Goal: Information Seeking & Learning: Learn about a topic

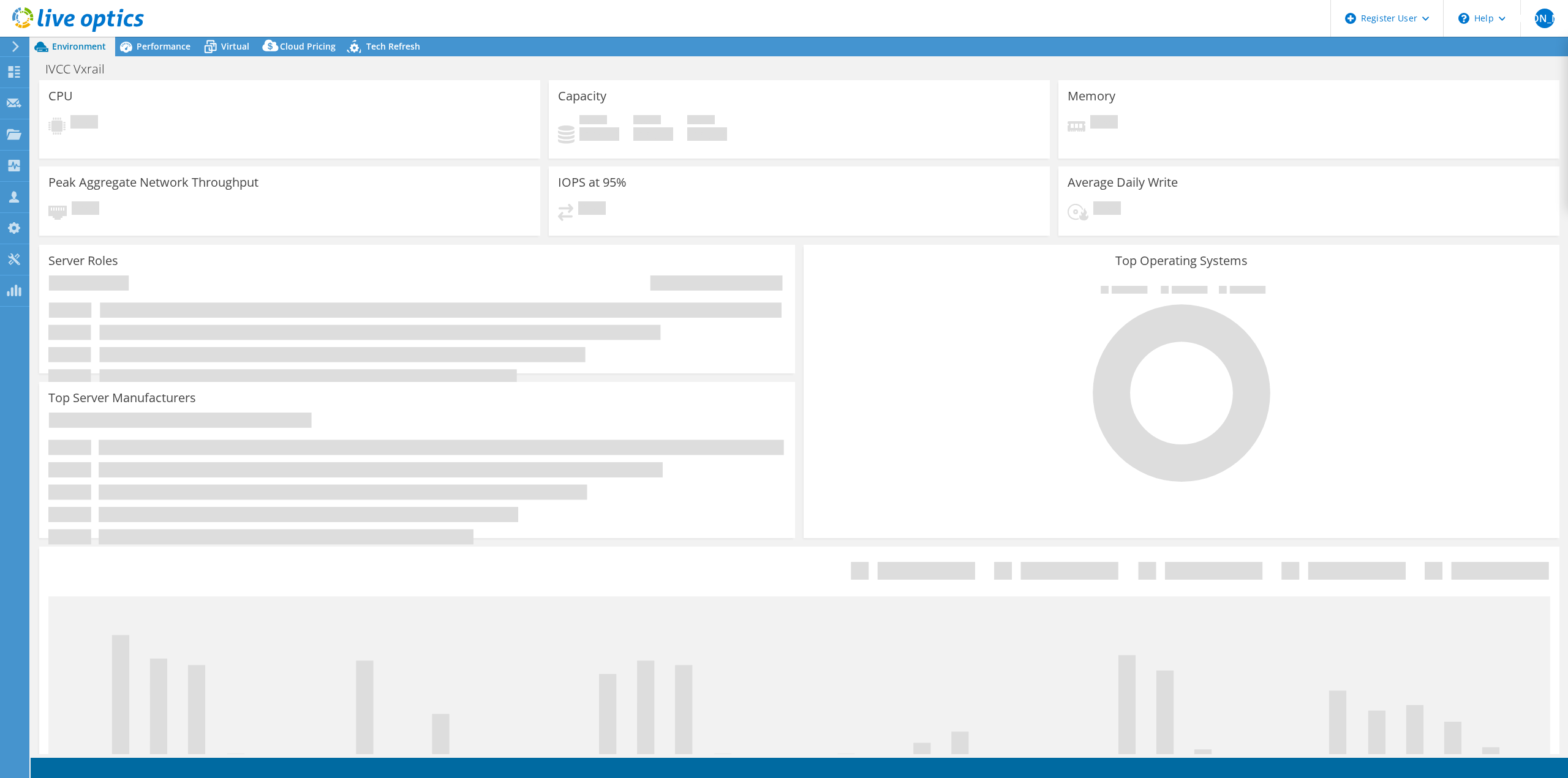
select select "USD"
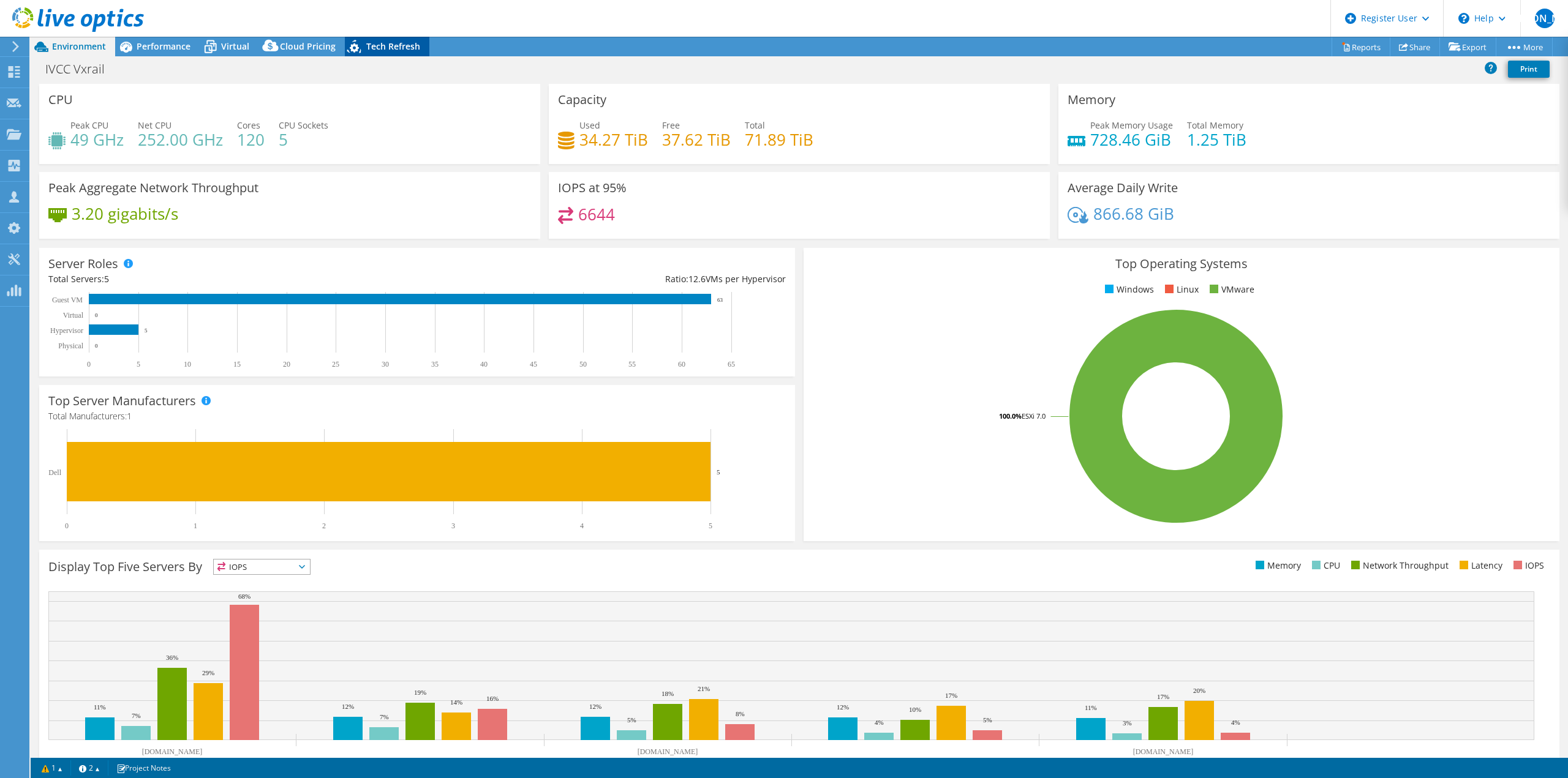
click at [390, 44] on span "Tech Refresh" at bounding box center [393, 46] width 54 height 12
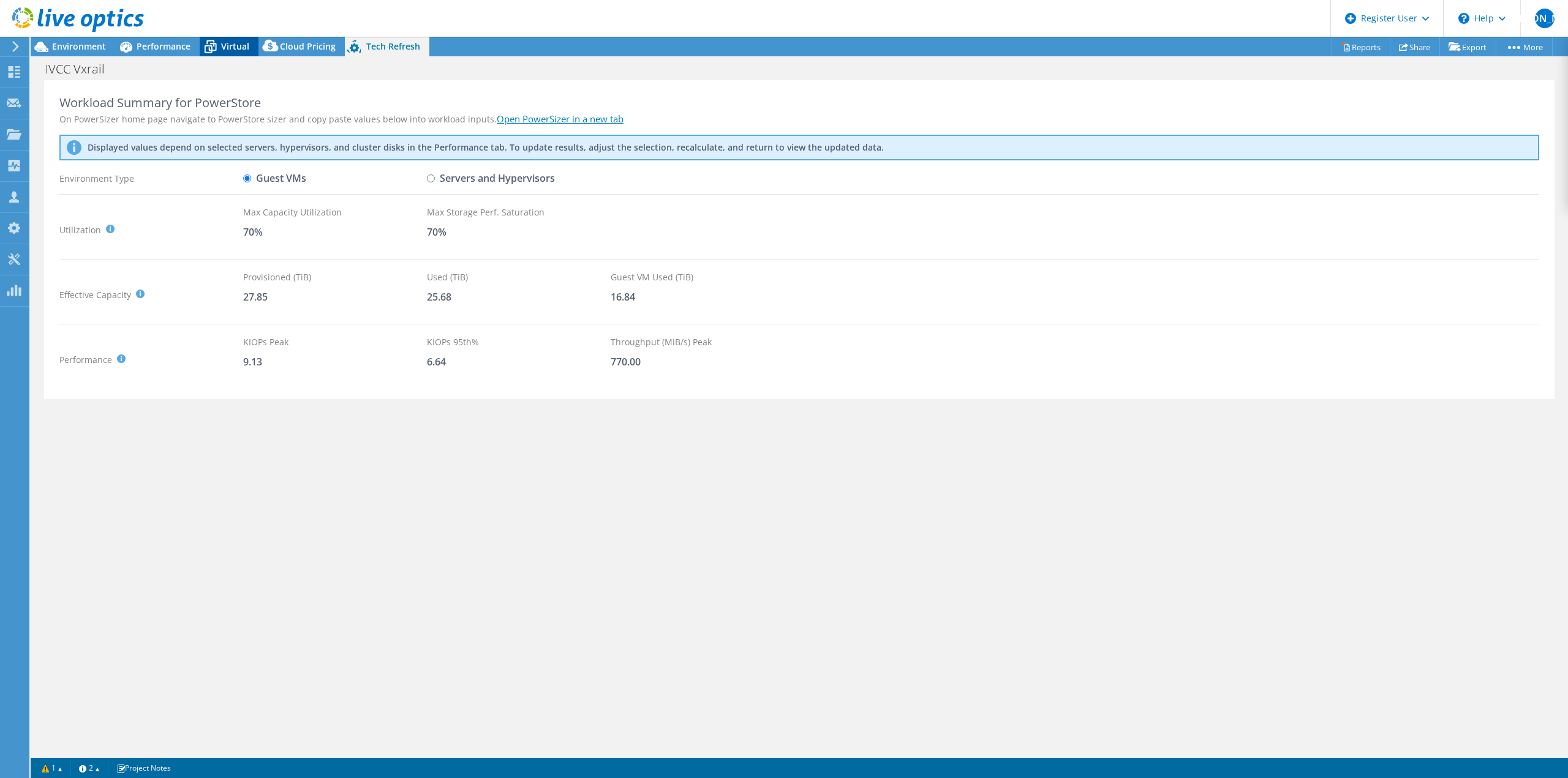
click at [236, 44] on span "Virtual" at bounding box center [235, 46] width 29 height 12
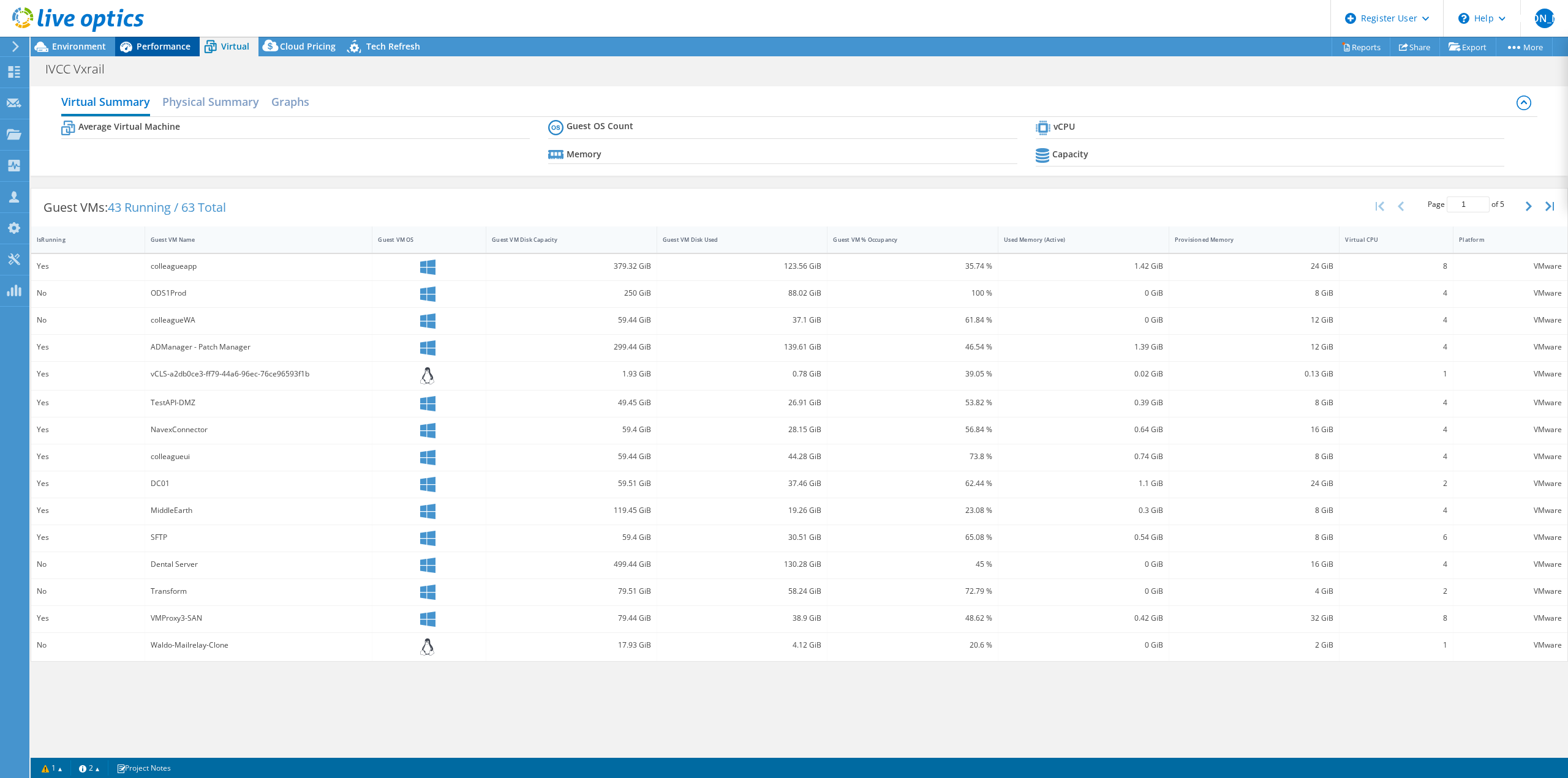
click at [175, 43] on span "Performance" at bounding box center [164, 46] width 54 height 12
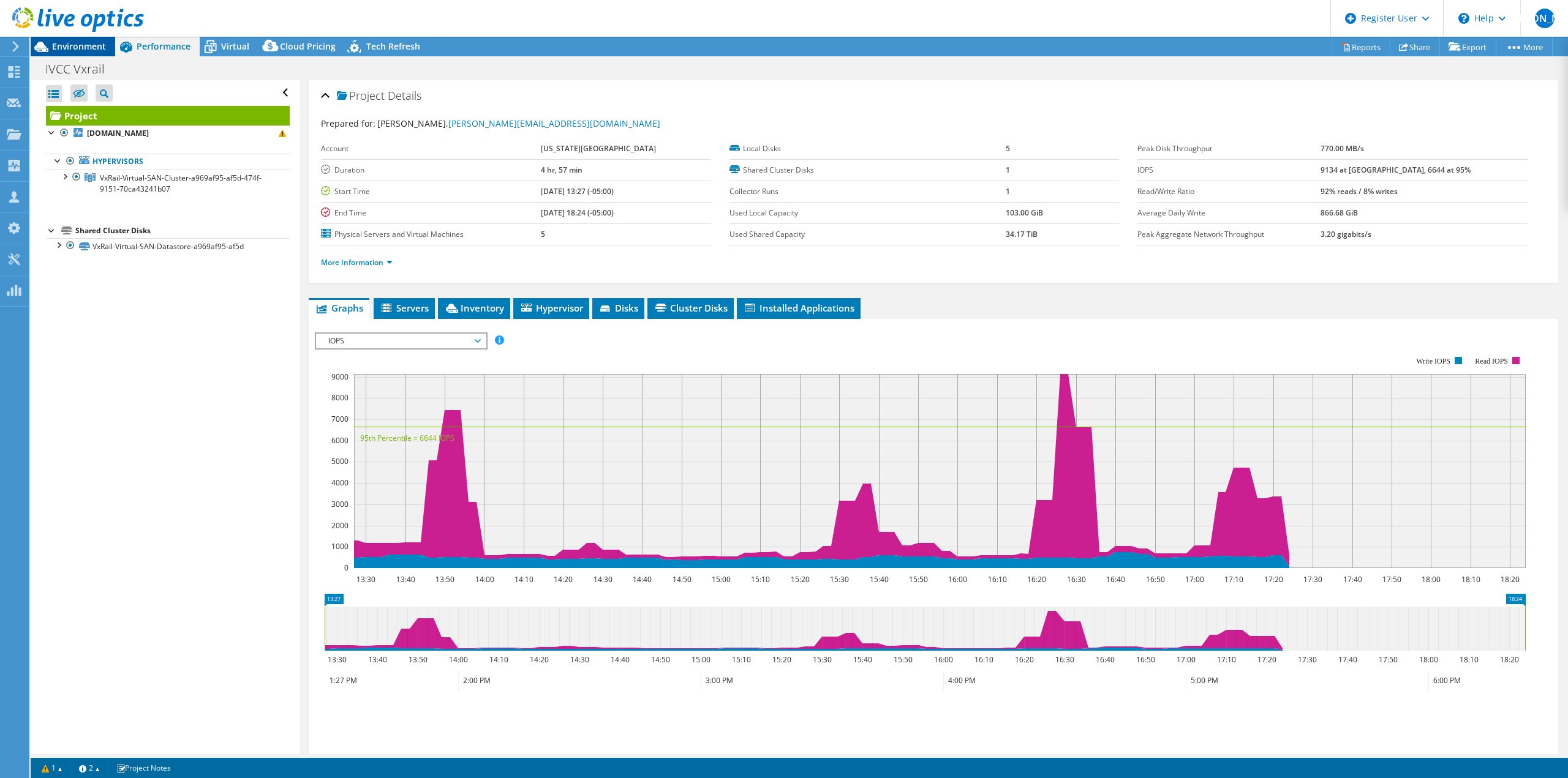
click at [108, 44] on div "Environment" at bounding box center [72, 46] width 85 height 19
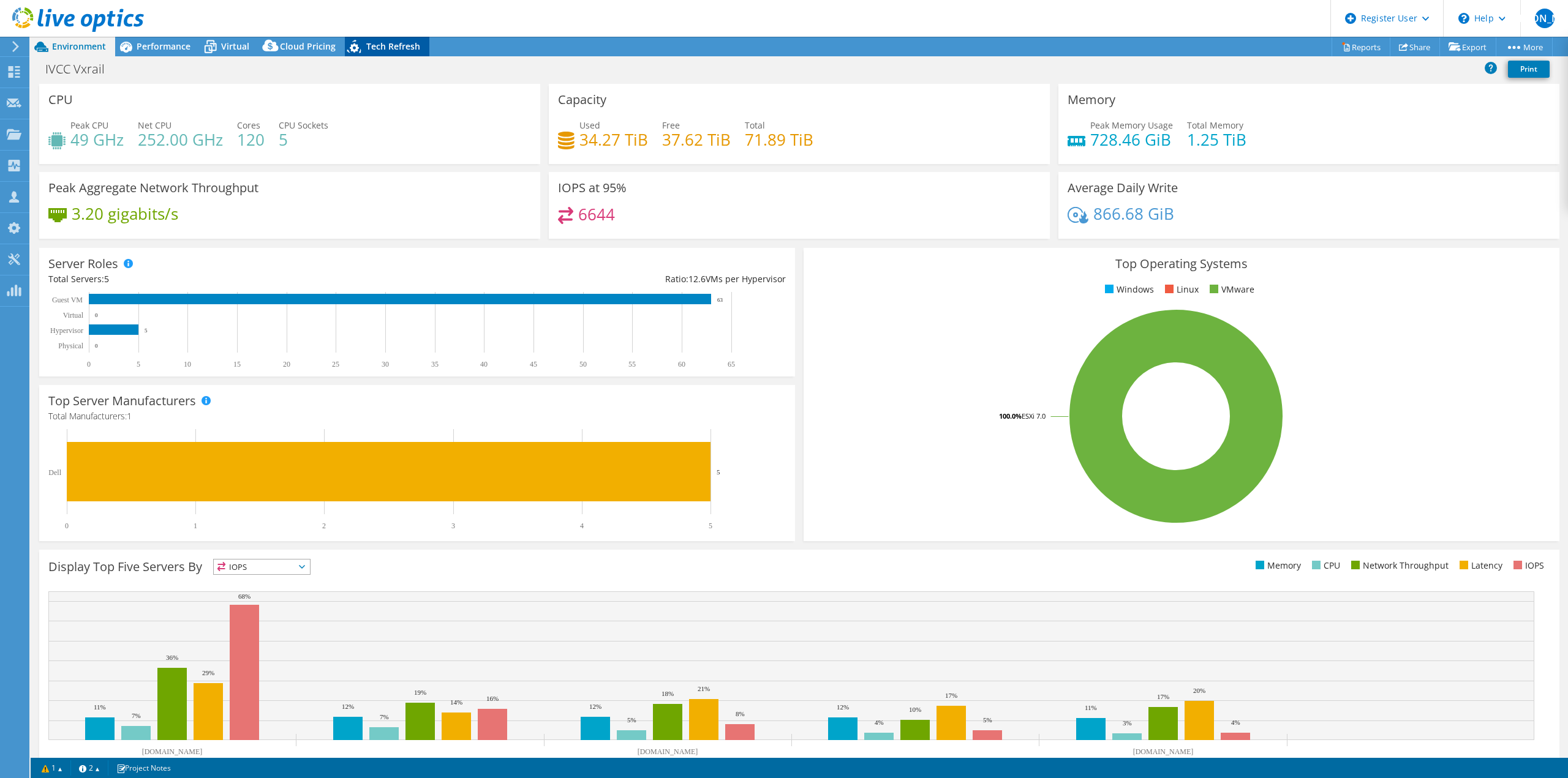
click at [390, 42] on span "Tech Refresh" at bounding box center [393, 46] width 54 height 12
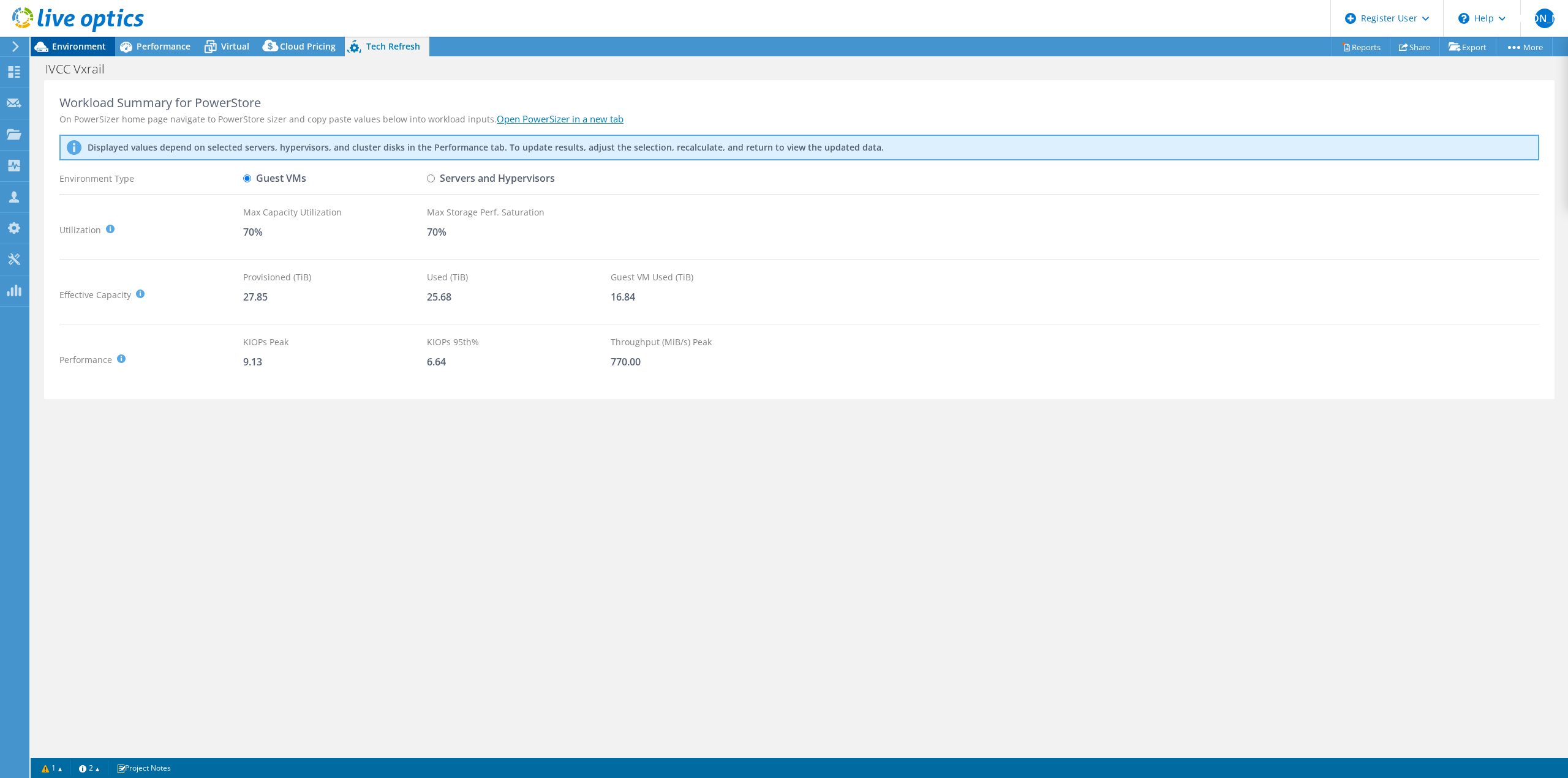
click at [86, 41] on span "Environment" at bounding box center [79, 46] width 54 height 12
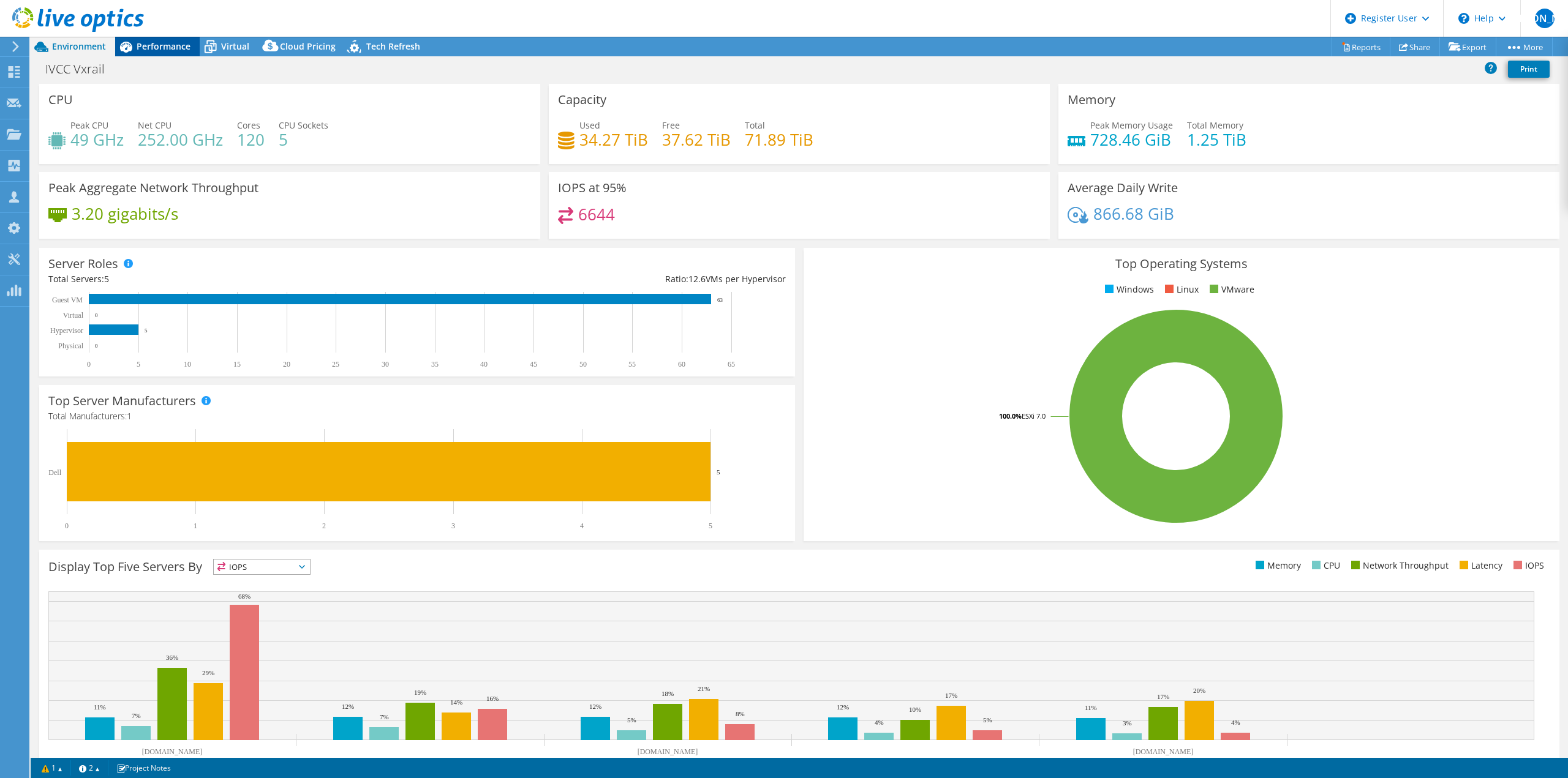
click at [146, 44] on span "Performance" at bounding box center [164, 46] width 54 height 12
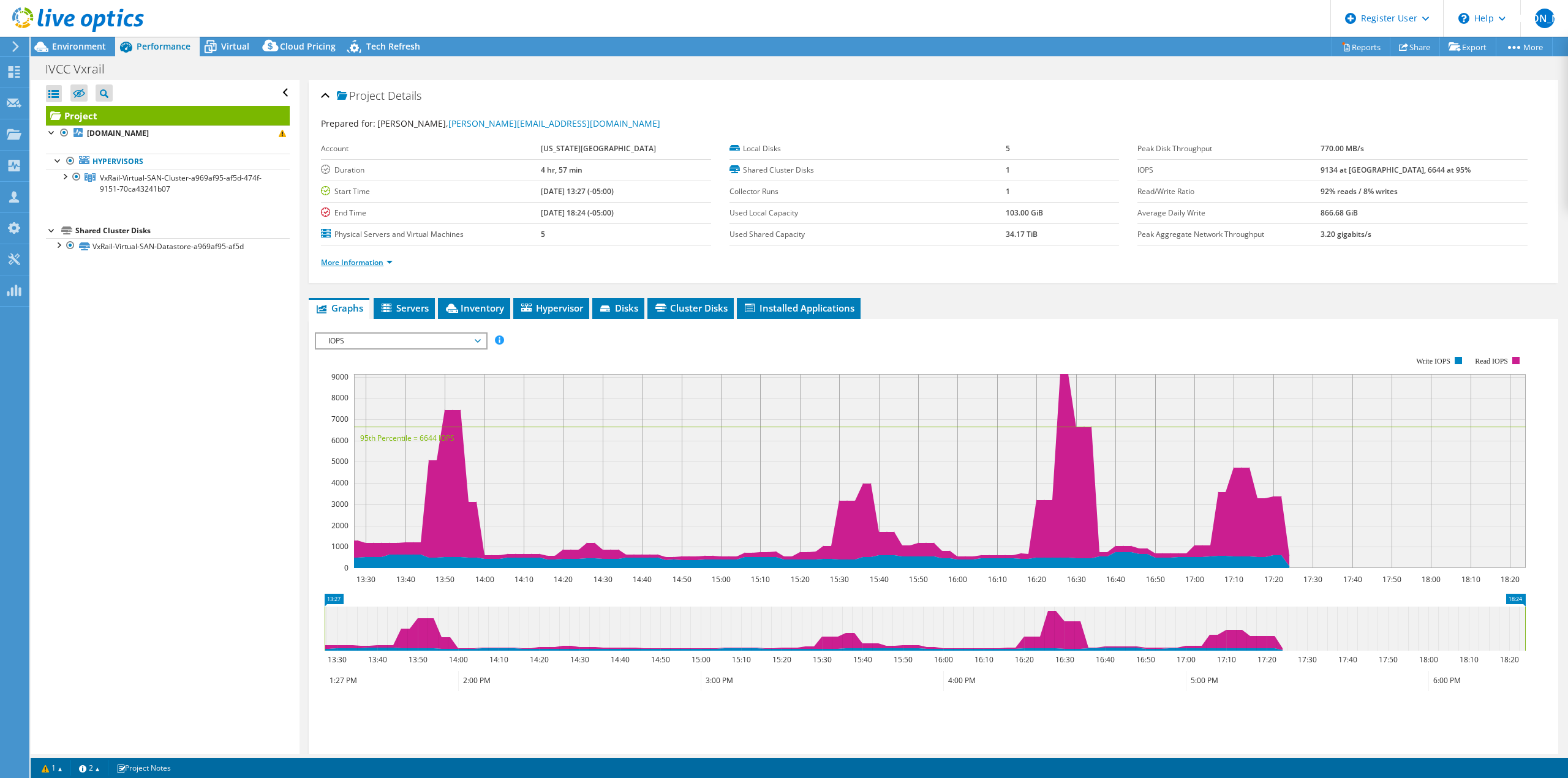
click at [382, 262] on link "More Information" at bounding box center [356, 262] width 71 height 10
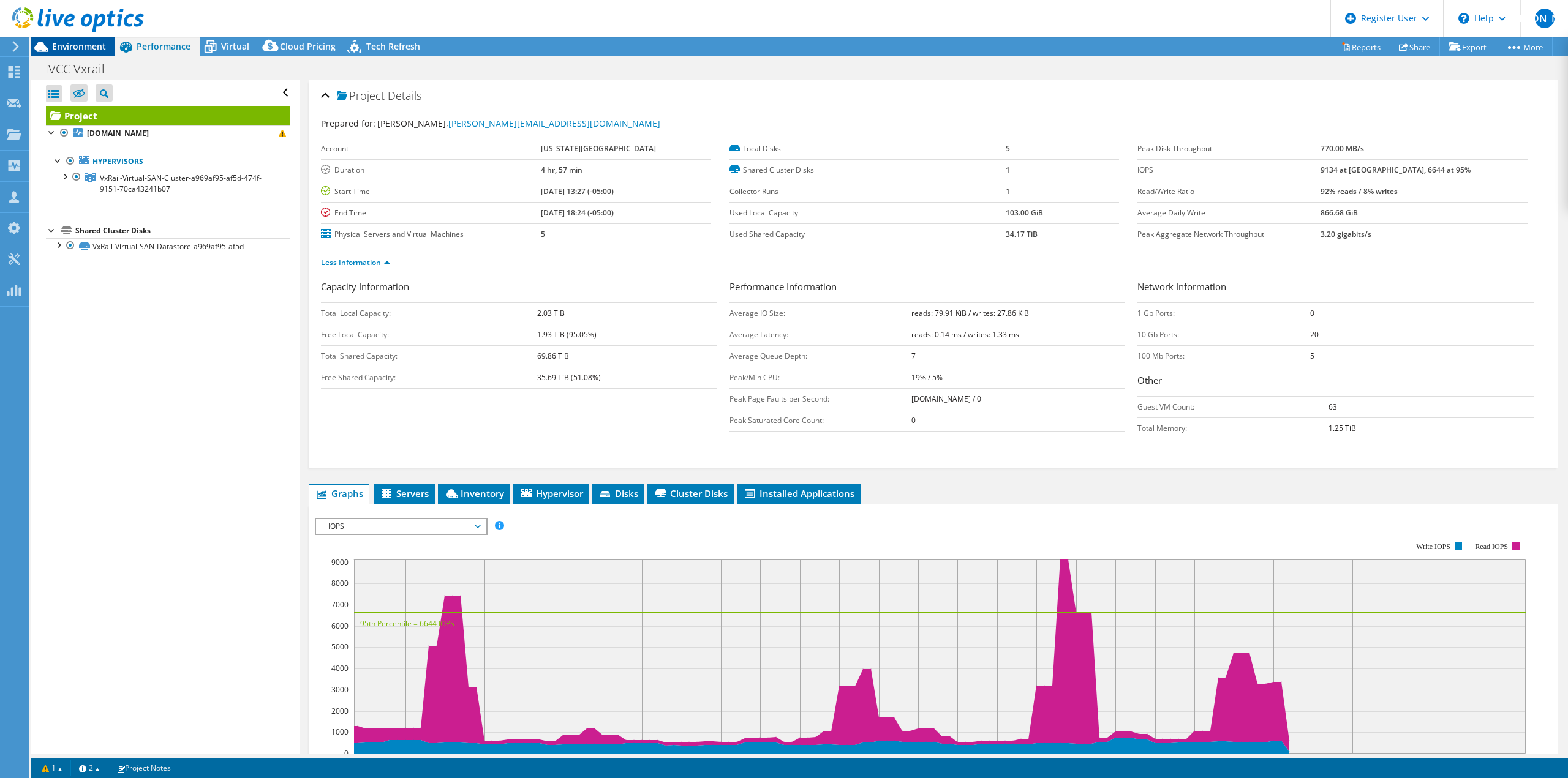
click at [94, 46] on span "Environment" at bounding box center [79, 46] width 54 height 12
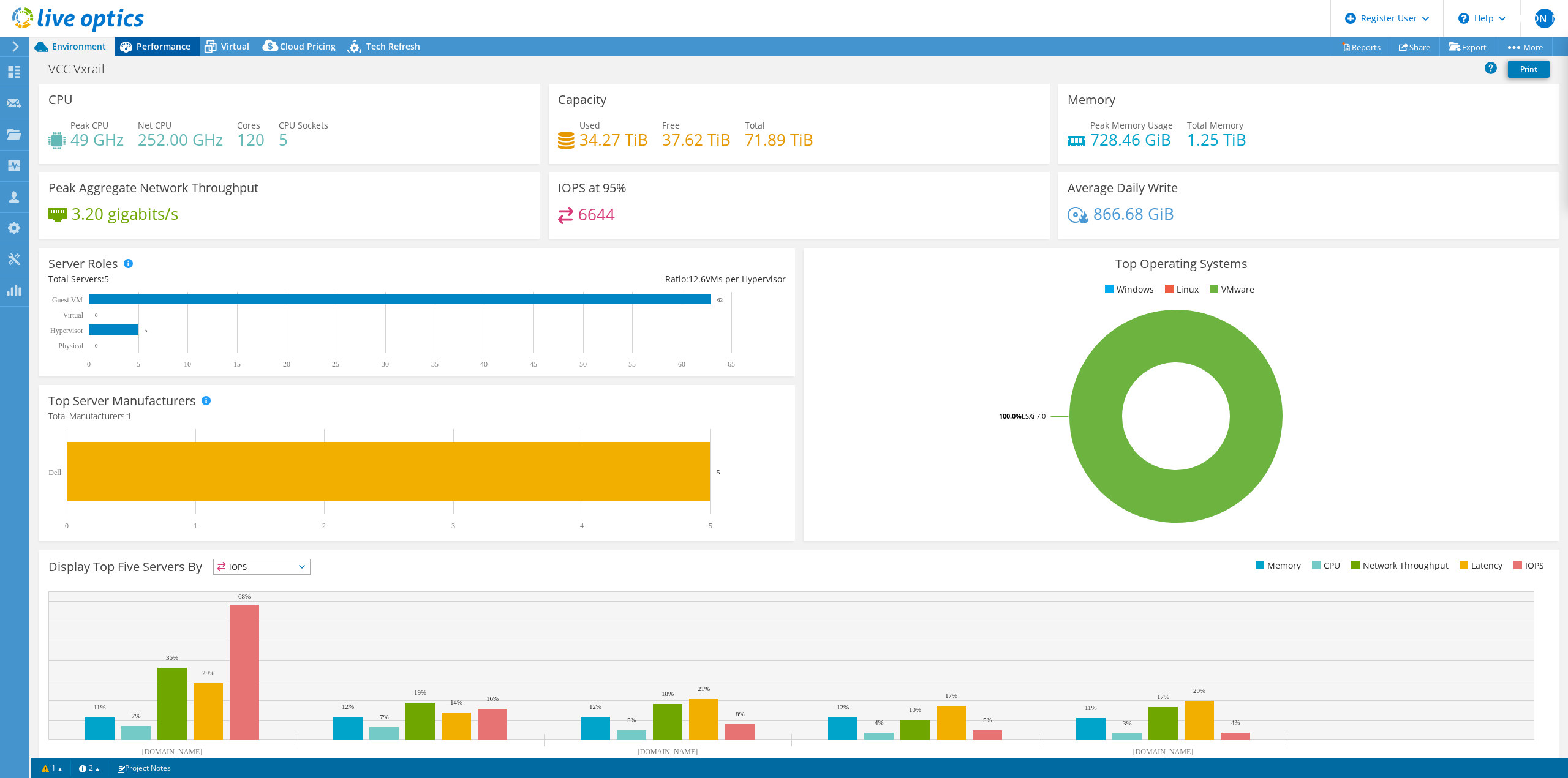
click at [148, 44] on span "Performance" at bounding box center [164, 46] width 54 height 12
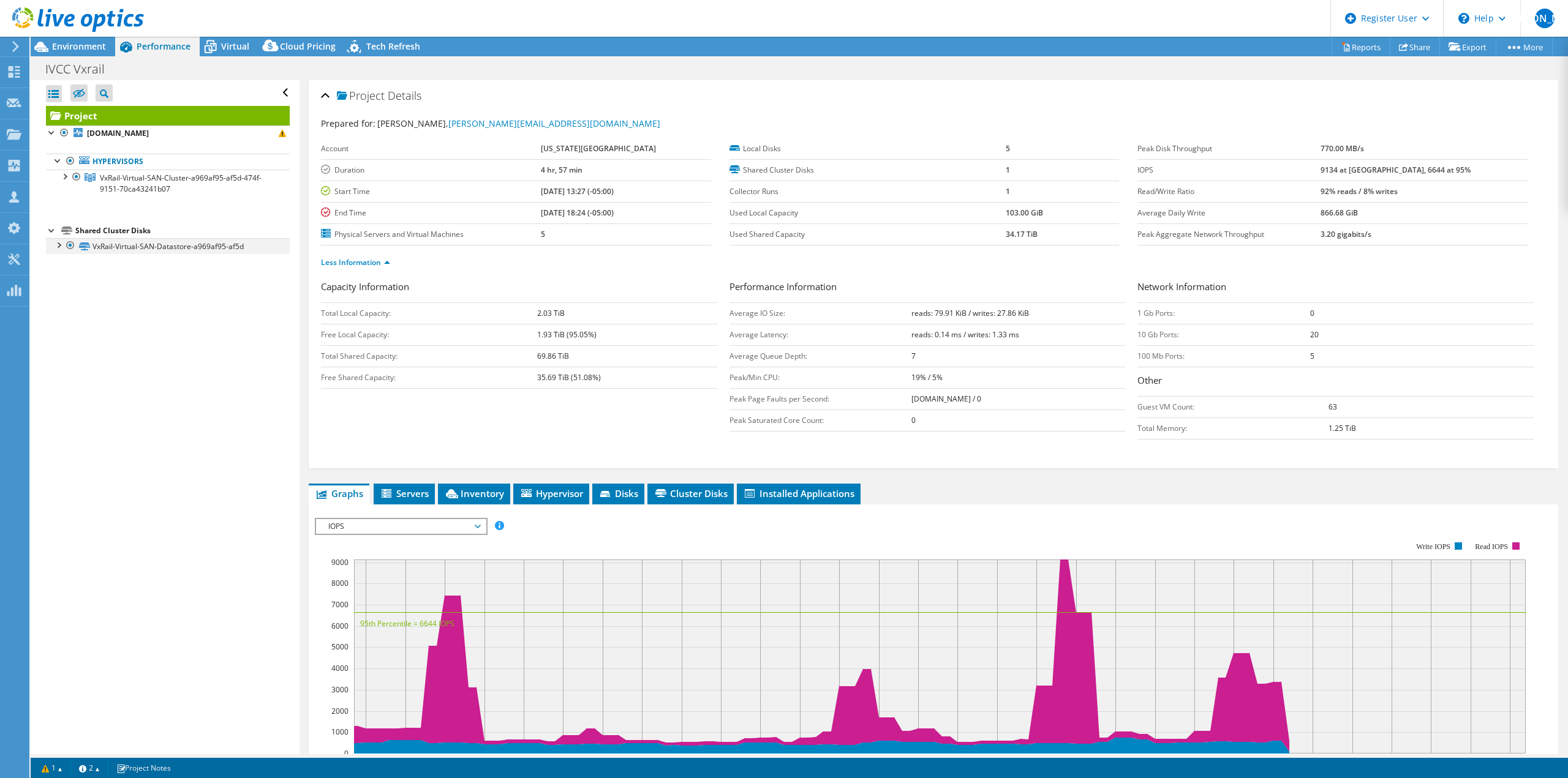
click at [55, 244] on div at bounding box center [58, 244] width 13 height 13
click at [223, 49] on span "Virtual" at bounding box center [235, 46] width 29 height 12
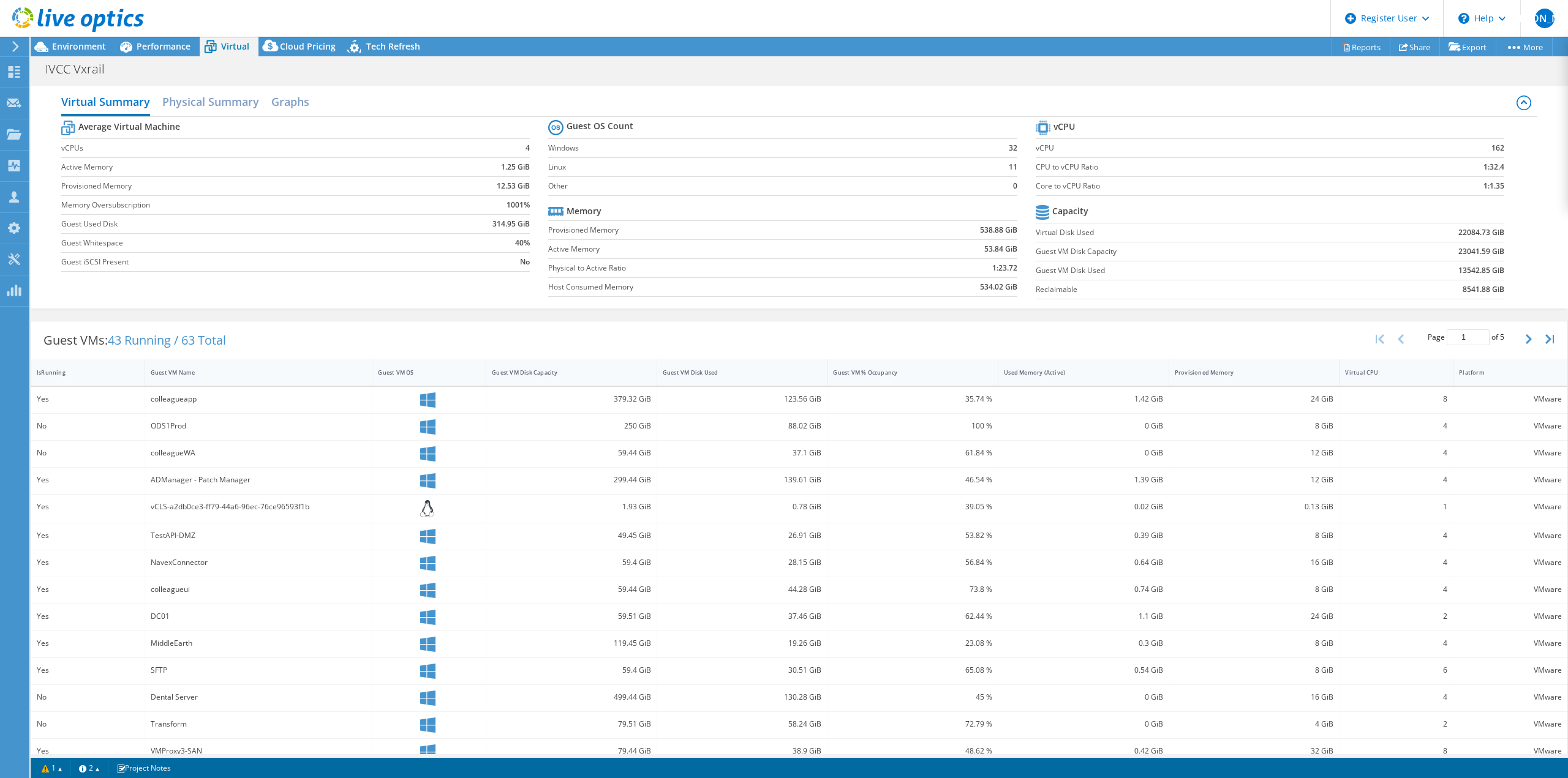
scroll to position [46, 0]
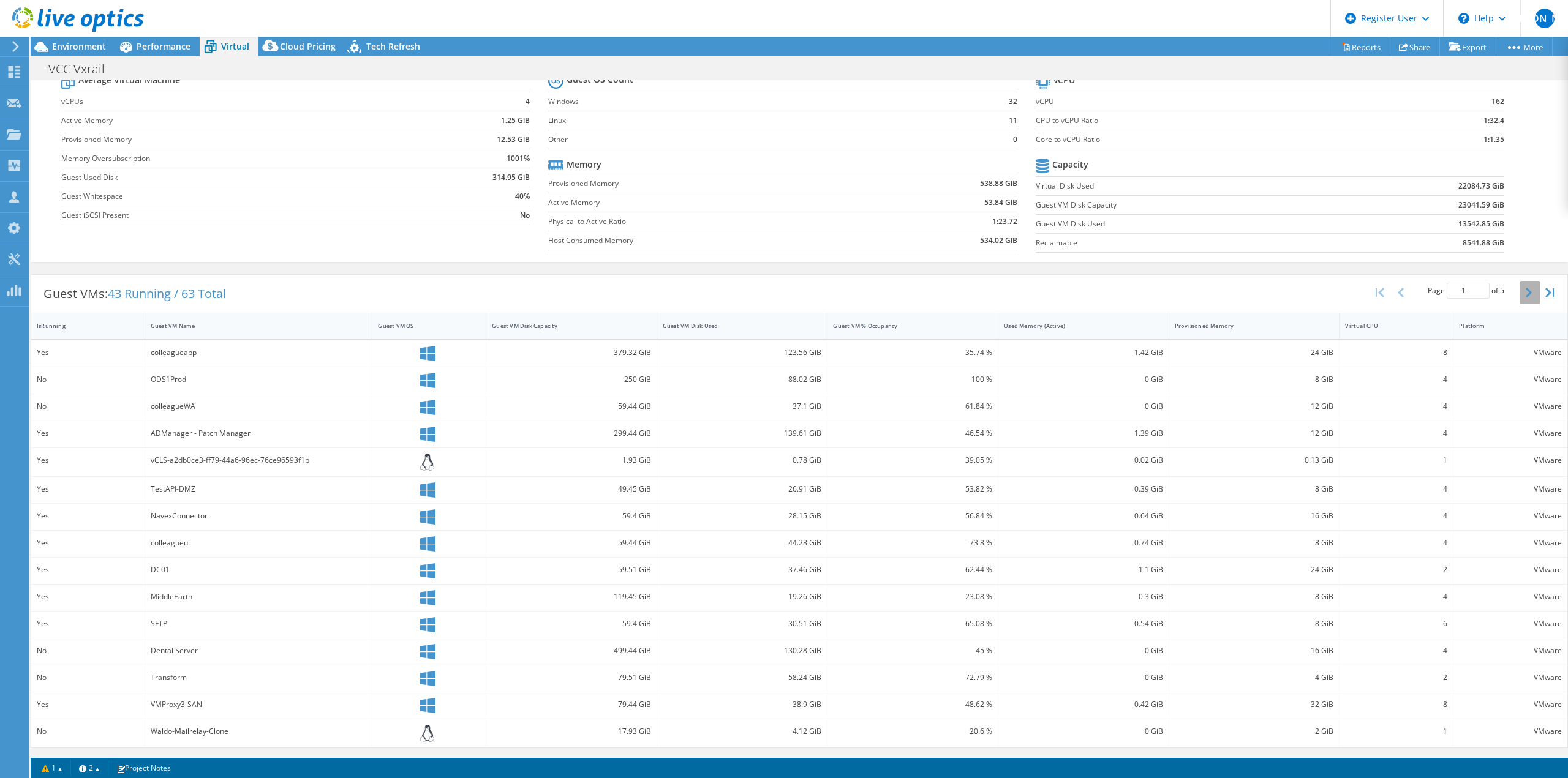
click at [1525, 295] on icon "button" at bounding box center [1528, 293] width 6 height 10
drag, startPoint x: 185, startPoint y: 685, endPoint x: 149, endPoint y: 683, distance: 36.1
click at [149, 683] on div "Test-Webadvisor" at bounding box center [259, 682] width 227 height 26
click at [210, 686] on div "Test-Webadvisor" at bounding box center [259, 682] width 217 height 13
click at [750, 322] on div "Guest VM Disk Used" at bounding box center [734, 326] width 144 height 8
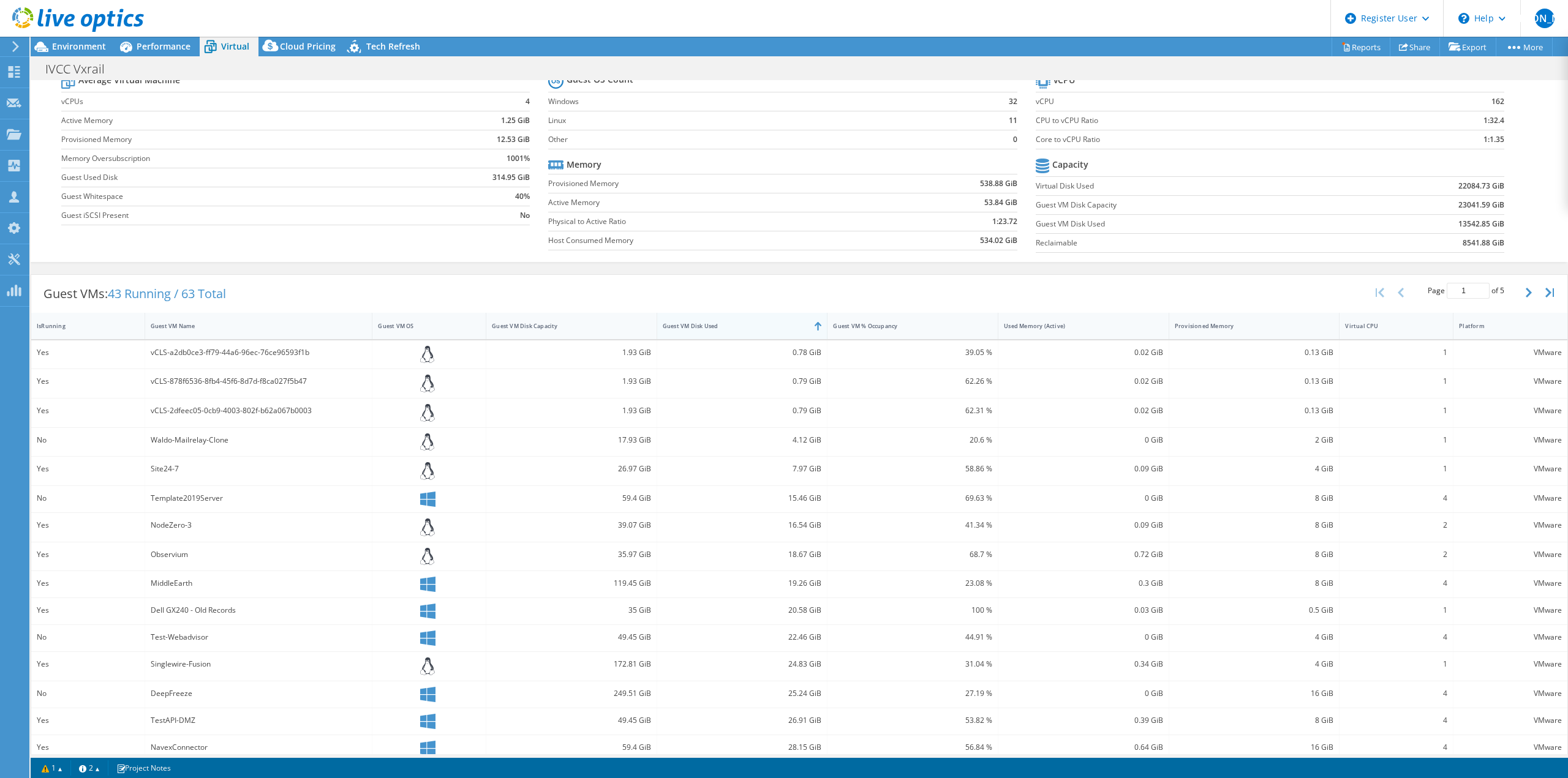
click at [750, 322] on div "Guest VM Disk Used" at bounding box center [734, 326] width 144 height 8
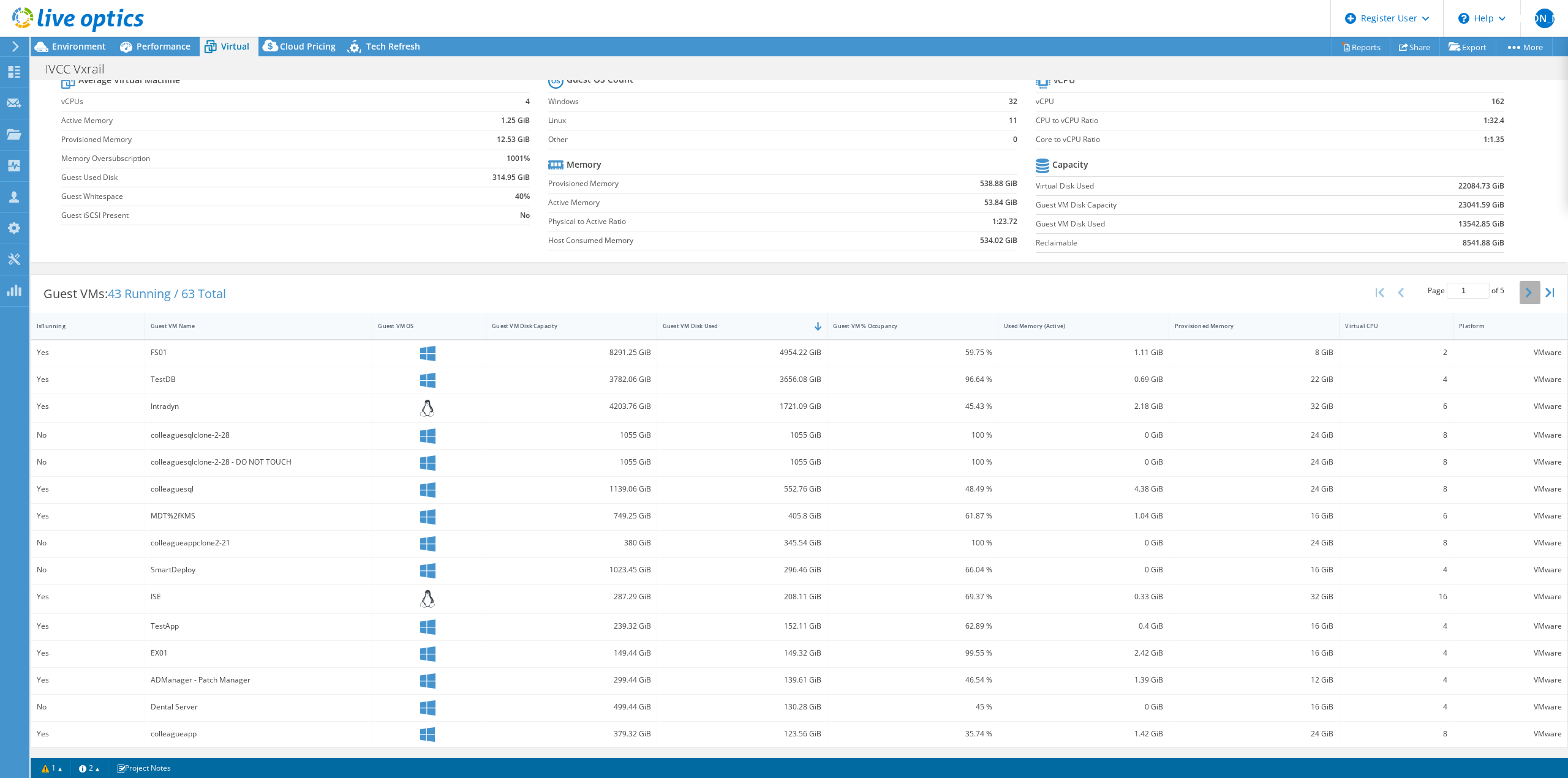
click at [1525, 293] on icon "button" at bounding box center [1528, 293] width 6 height 10
click at [1396, 293] on button "button" at bounding box center [1402, 293] width 21 height 23
click at [1524, 304] on button "button" at bounding box center [1529, 293] width 21 height 23
click at [1519, 295] on button "button" at bounding box center [1529, 290] width 21 height 23
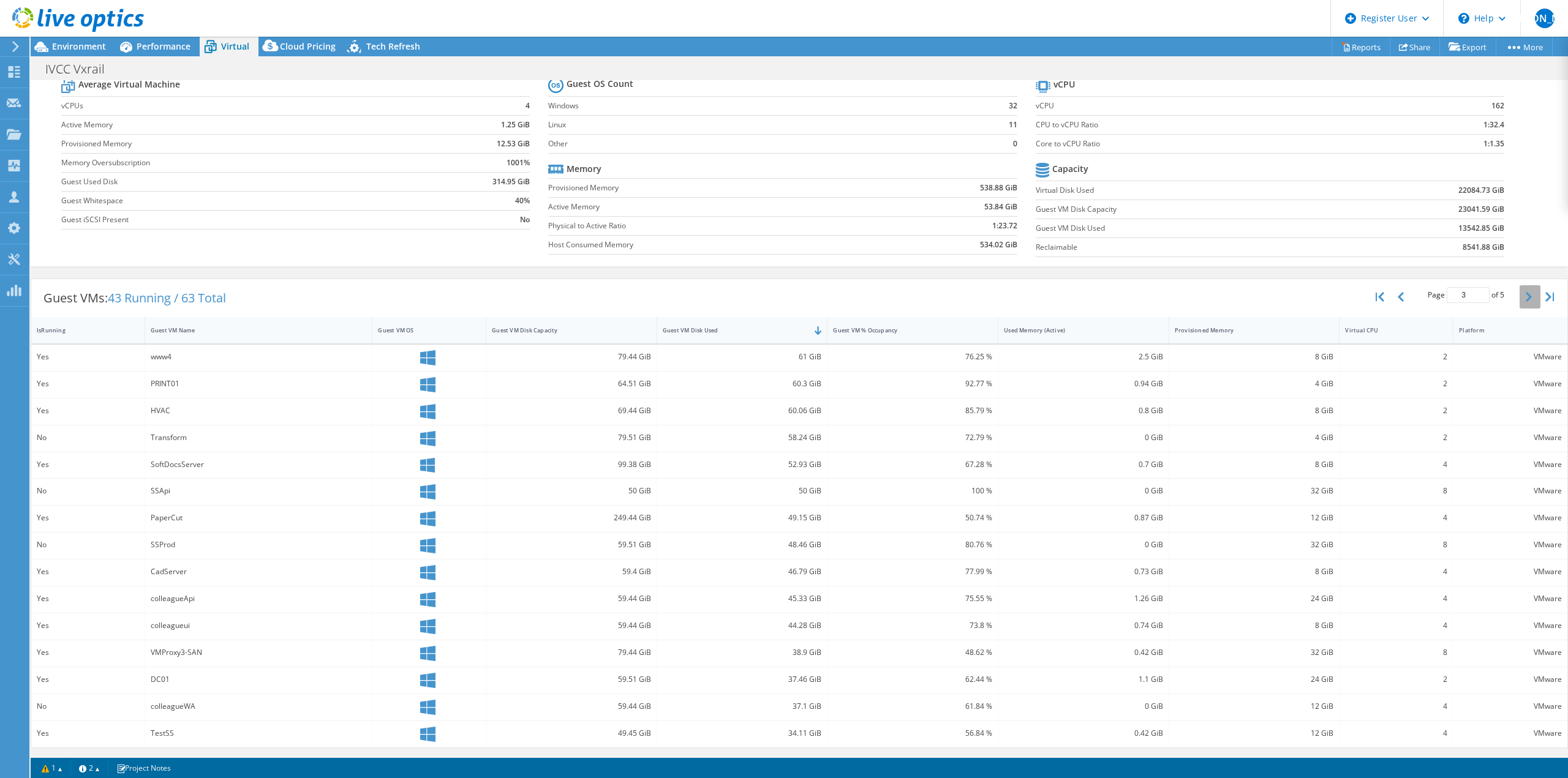
scroll to position [42, 0]
click at [1523, 300] on button "button" at bounding box center [1529, 297] width 21 height 23
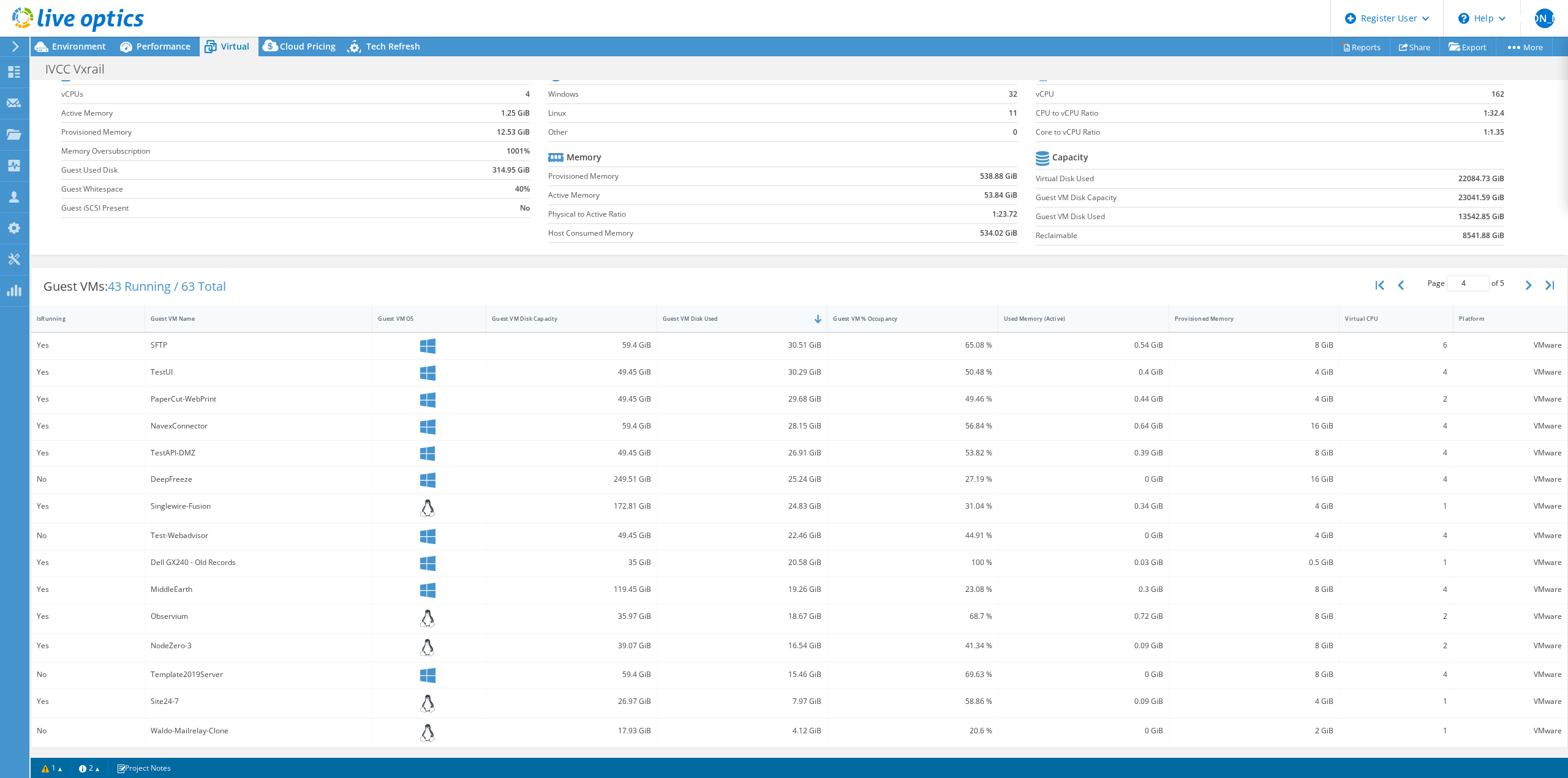
scroll to position [0, 0]
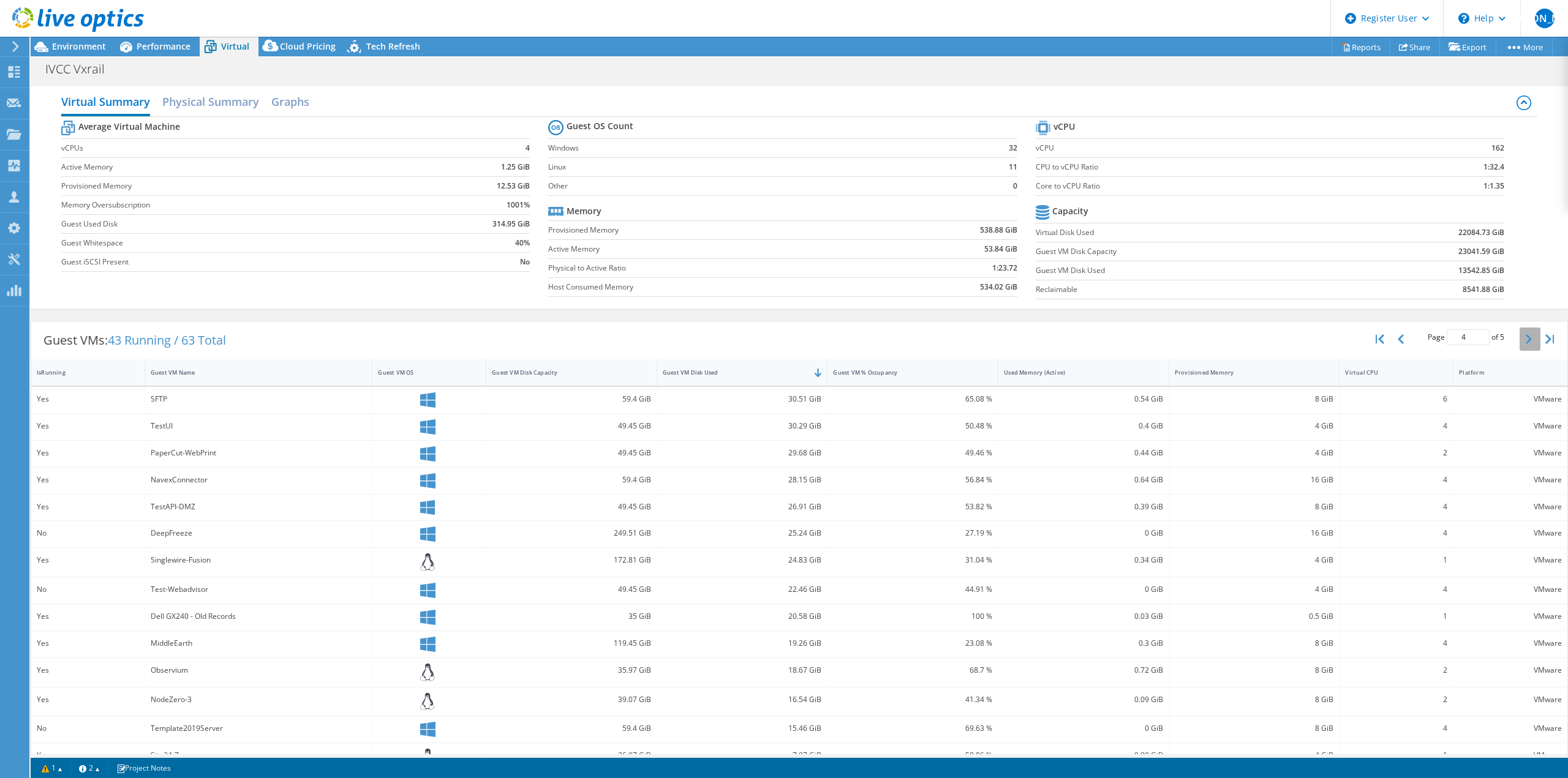
click at [1524, 337] on button "button" at bounding box center [1529, 339] width 21 height 23
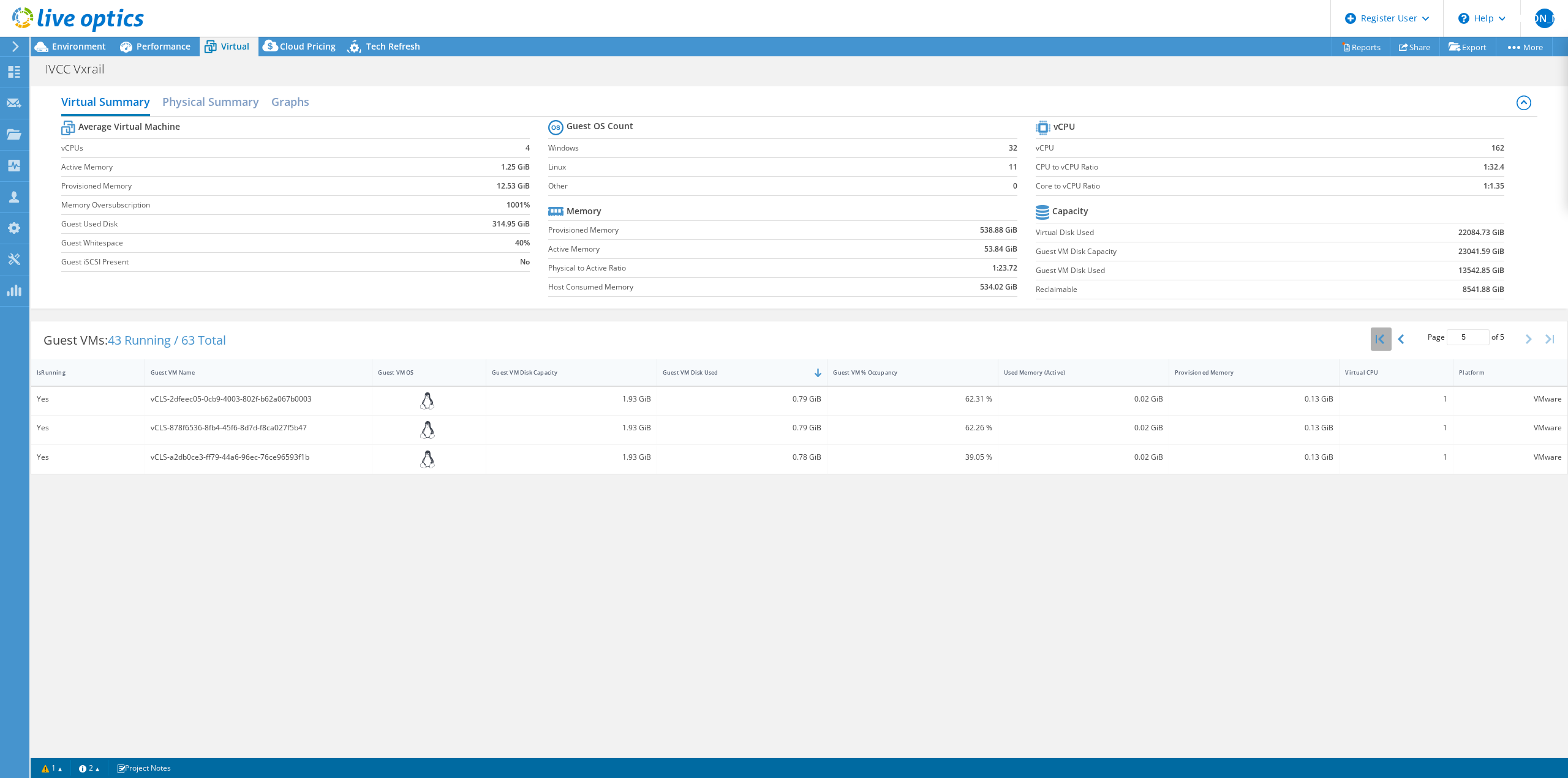
click at [1382, 344] on button "button" at bounding box center [1381, 339] width 21 height 23
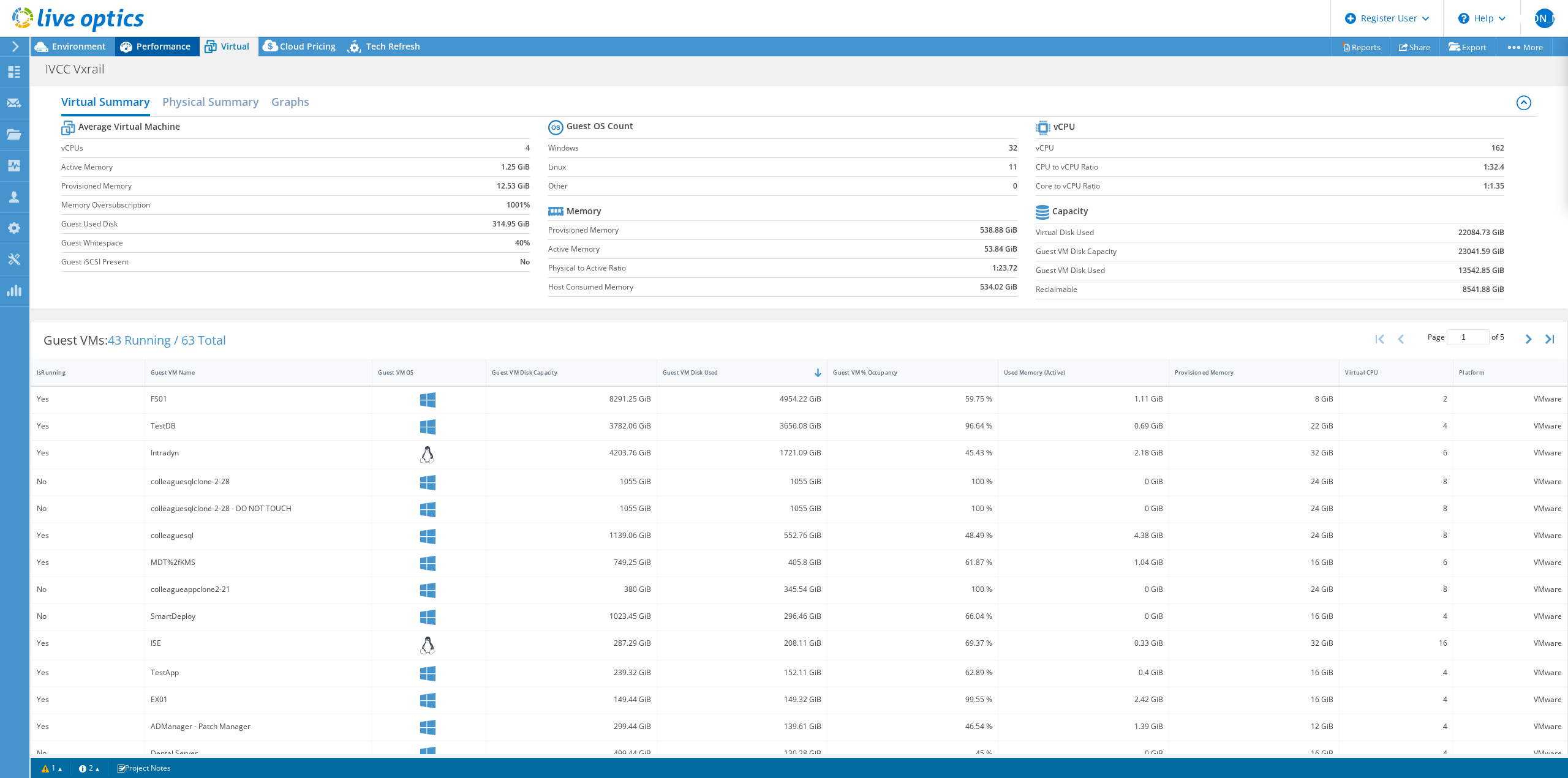
click at [149, 47] on span "Performance" at bounding box center [164, 46] width 54 height 12
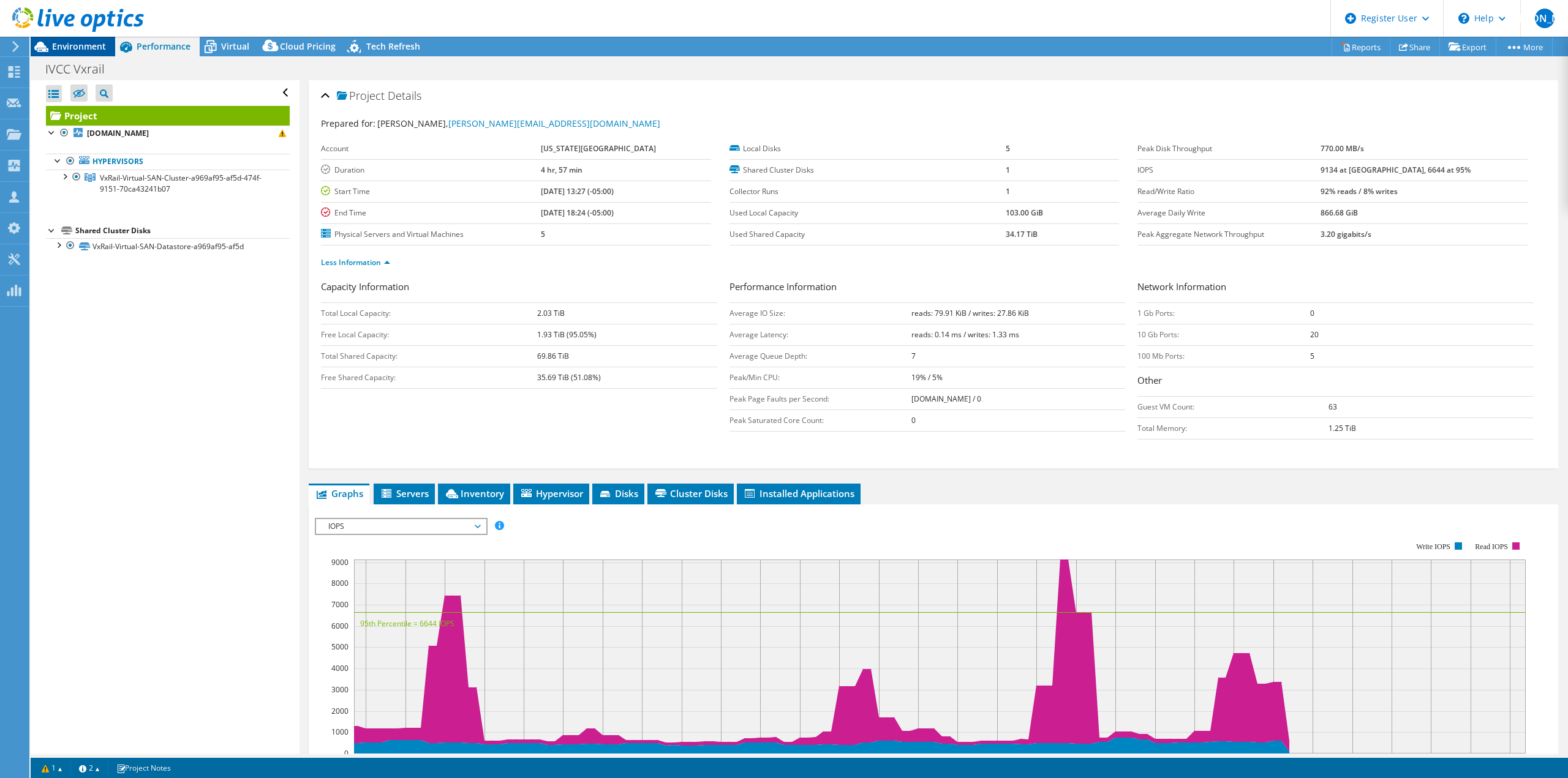
click at [97, 43] on span "Environment" at bounding box center [79, 46] width 54 height 12
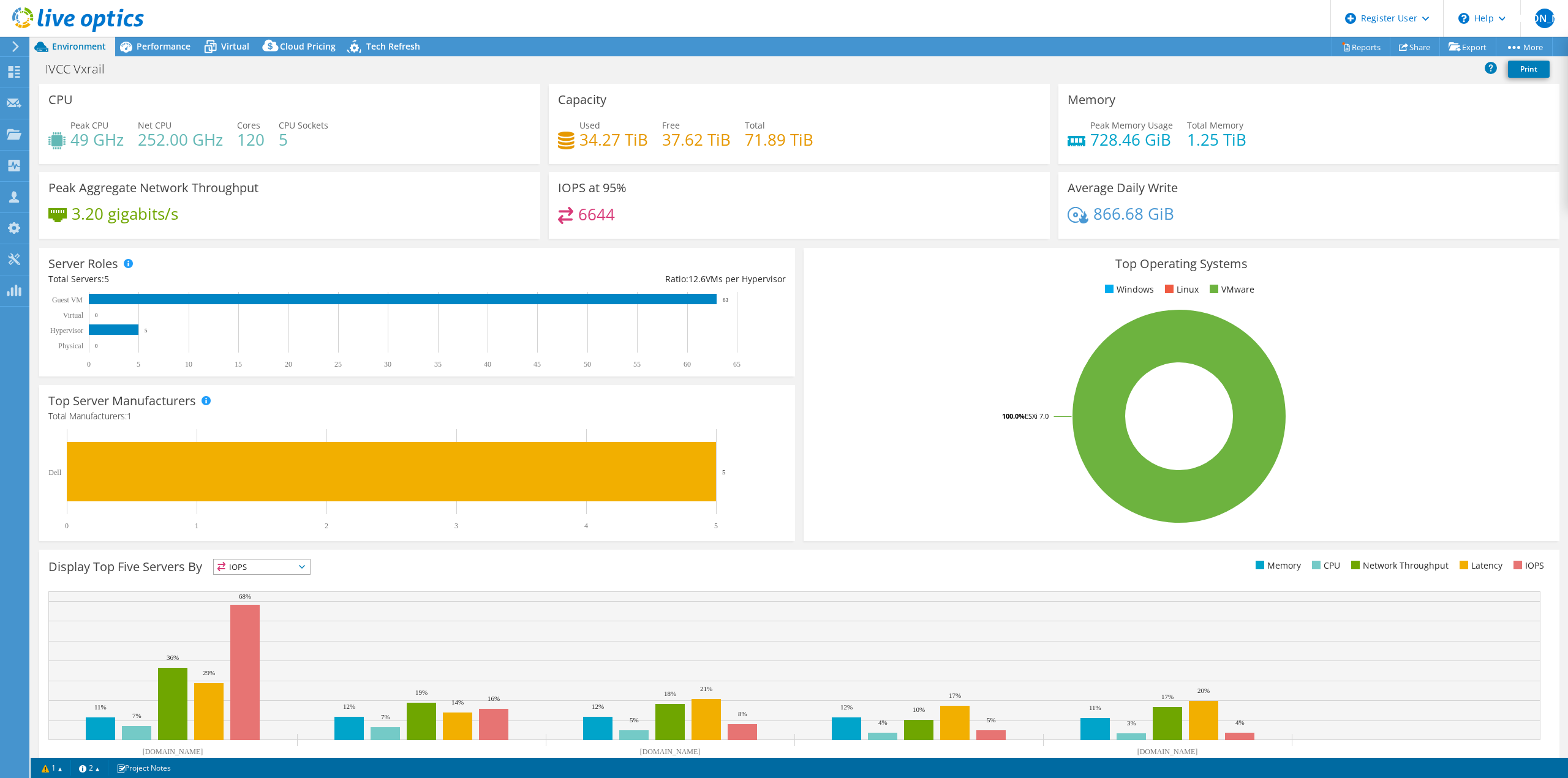
click at [141, 38] on div at bounding box center [71, 20] width 144 height 41
click at [226, 44] on span "Virtual" at bounding box center [235, 46] width 29 height 12
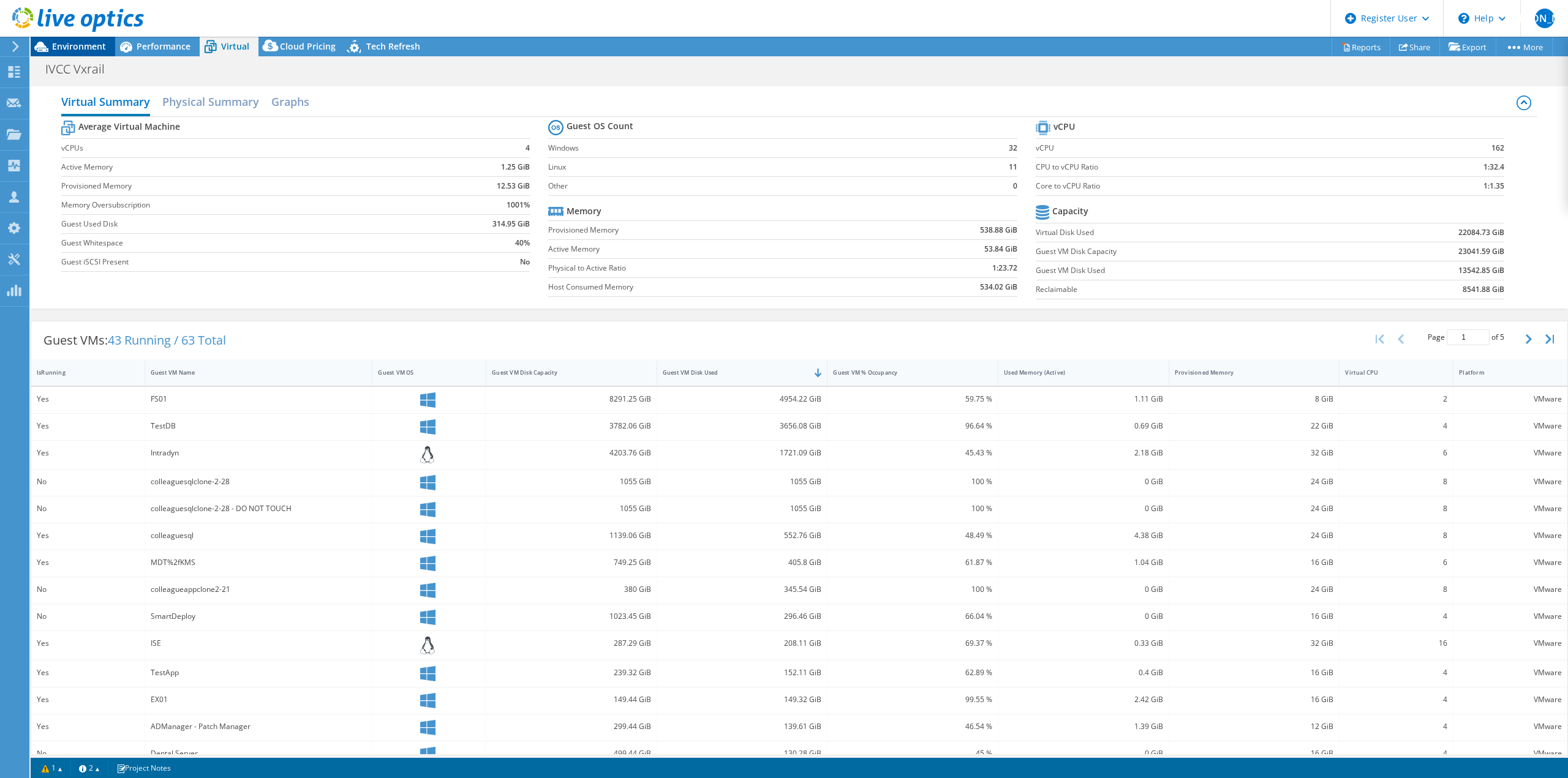
click at [76, 53] on div "Environment" at bounding box center [72, 46] width 85 height 19
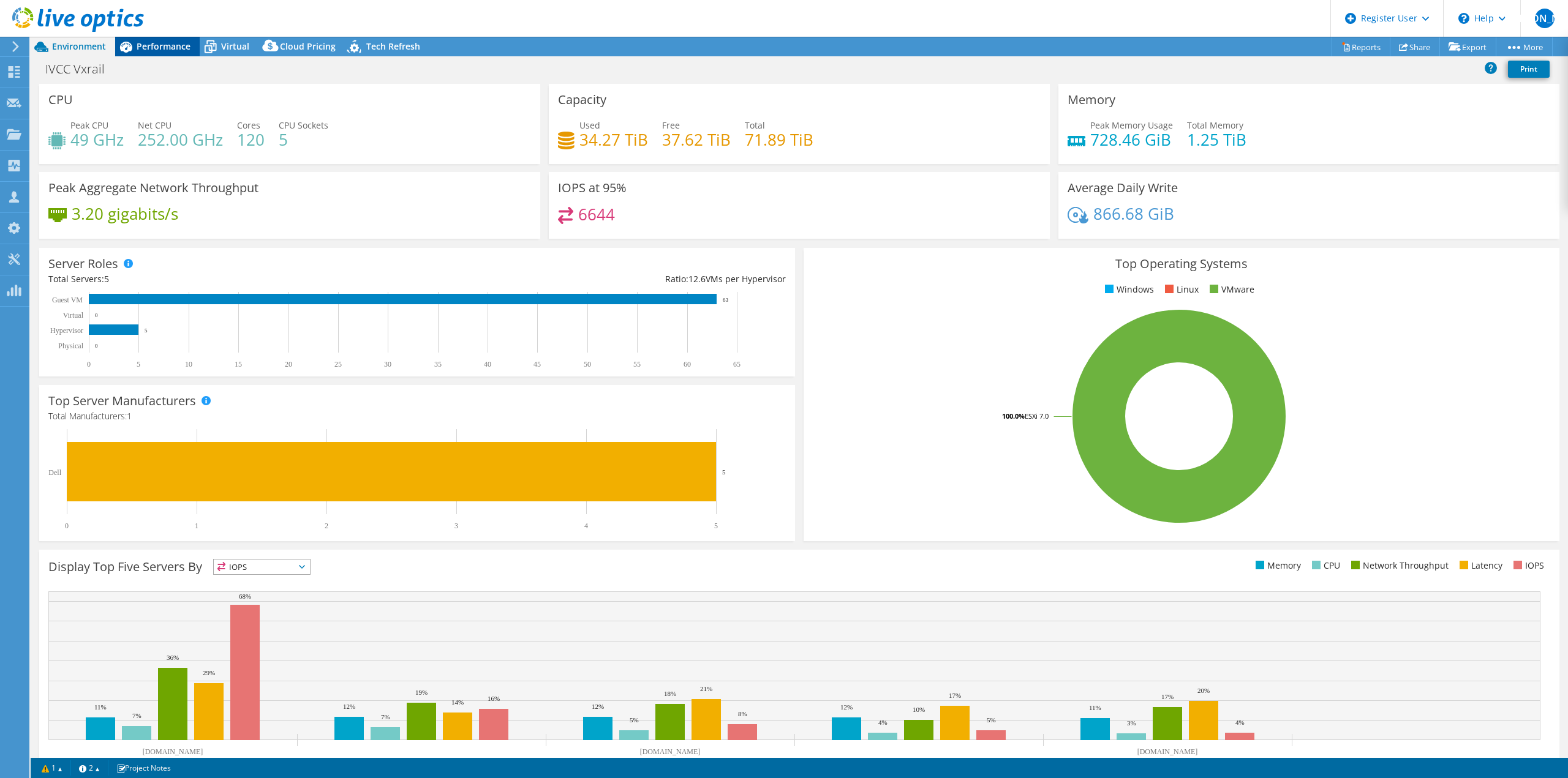
click at [146, 41] on span "Performance" at bounding box center [164, 46] width 54 height 12
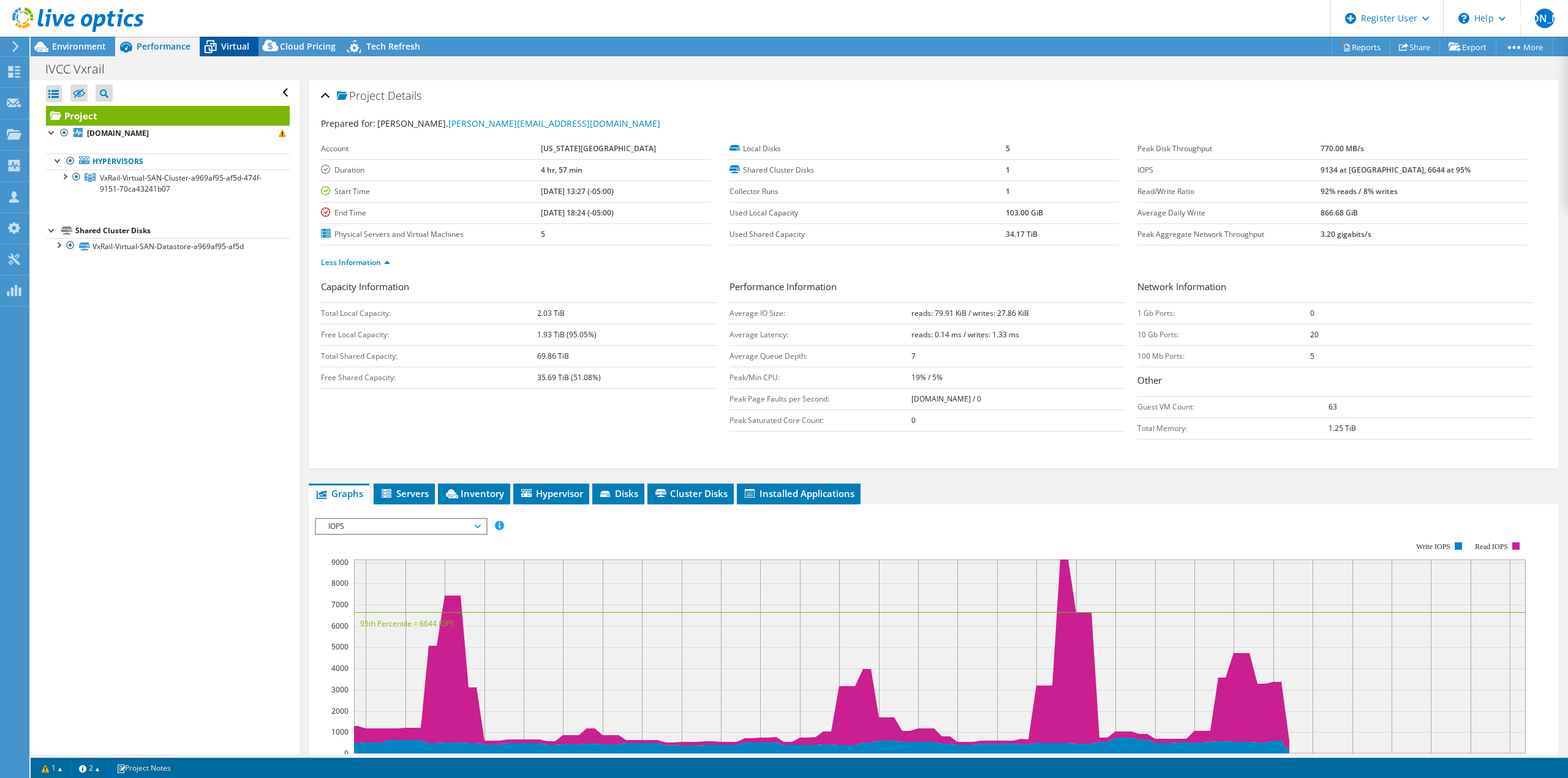
click at [222, 46] on span "Virtual" at bounding box center [235, 46] width 29 height 12
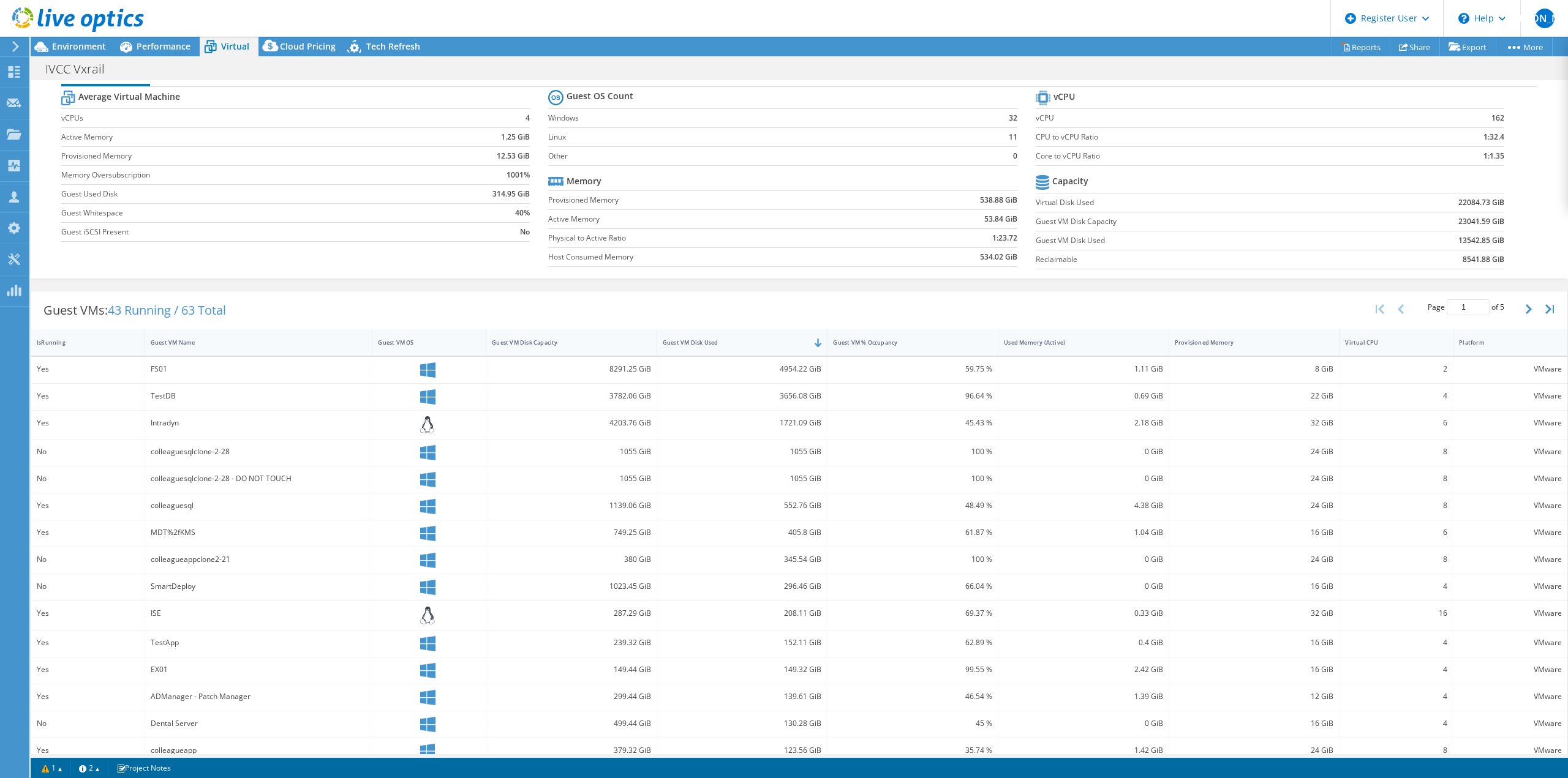
scroll to position [46, 0]
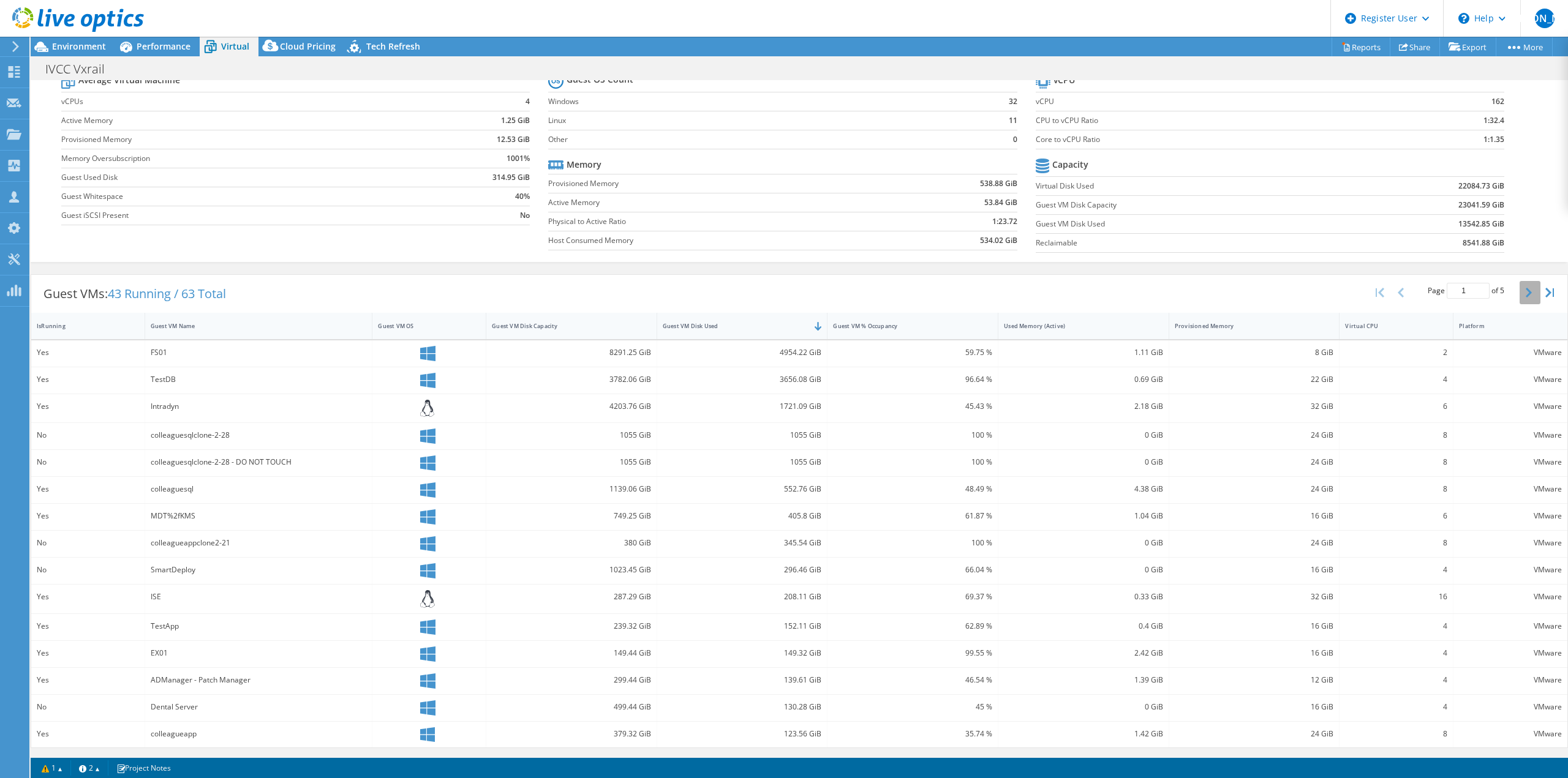
click at [1519, 291] on button "button" at bounding box center [1529, 293] width 21 height 23
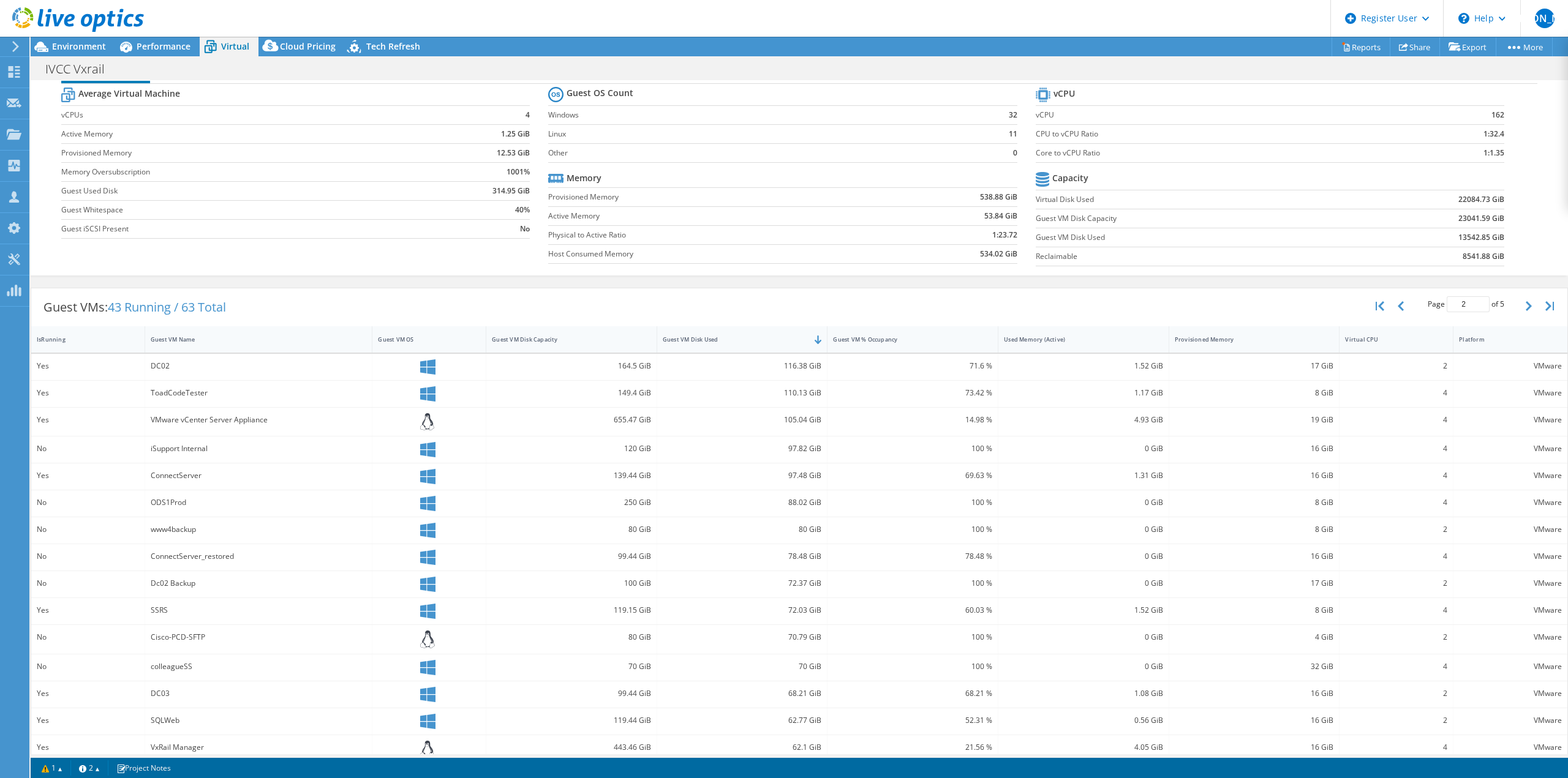
scroll to position [49, 0]
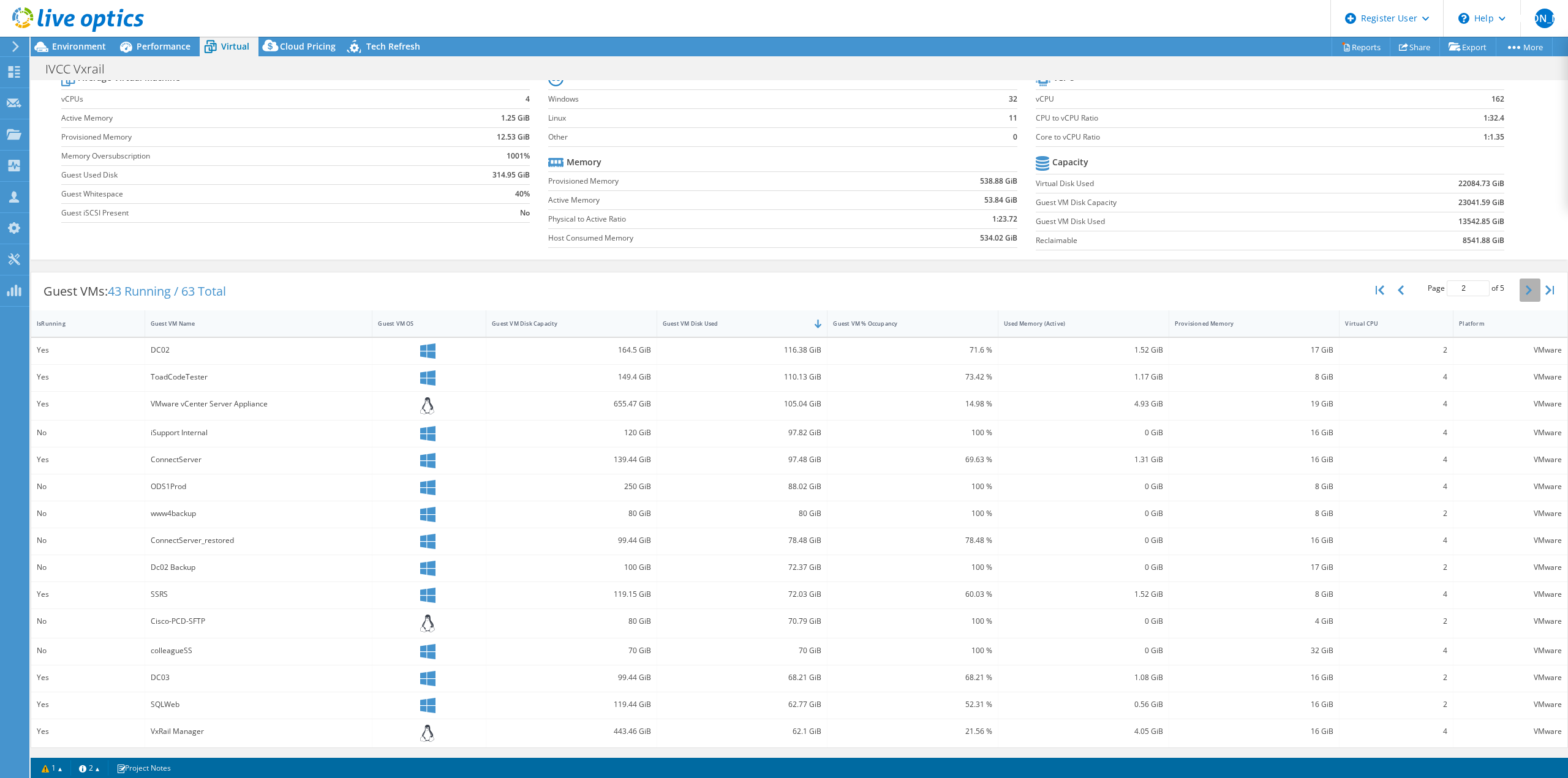
click at [1525, 288] on icon "button" at bounding box center [1528, 290] width 6 height 10
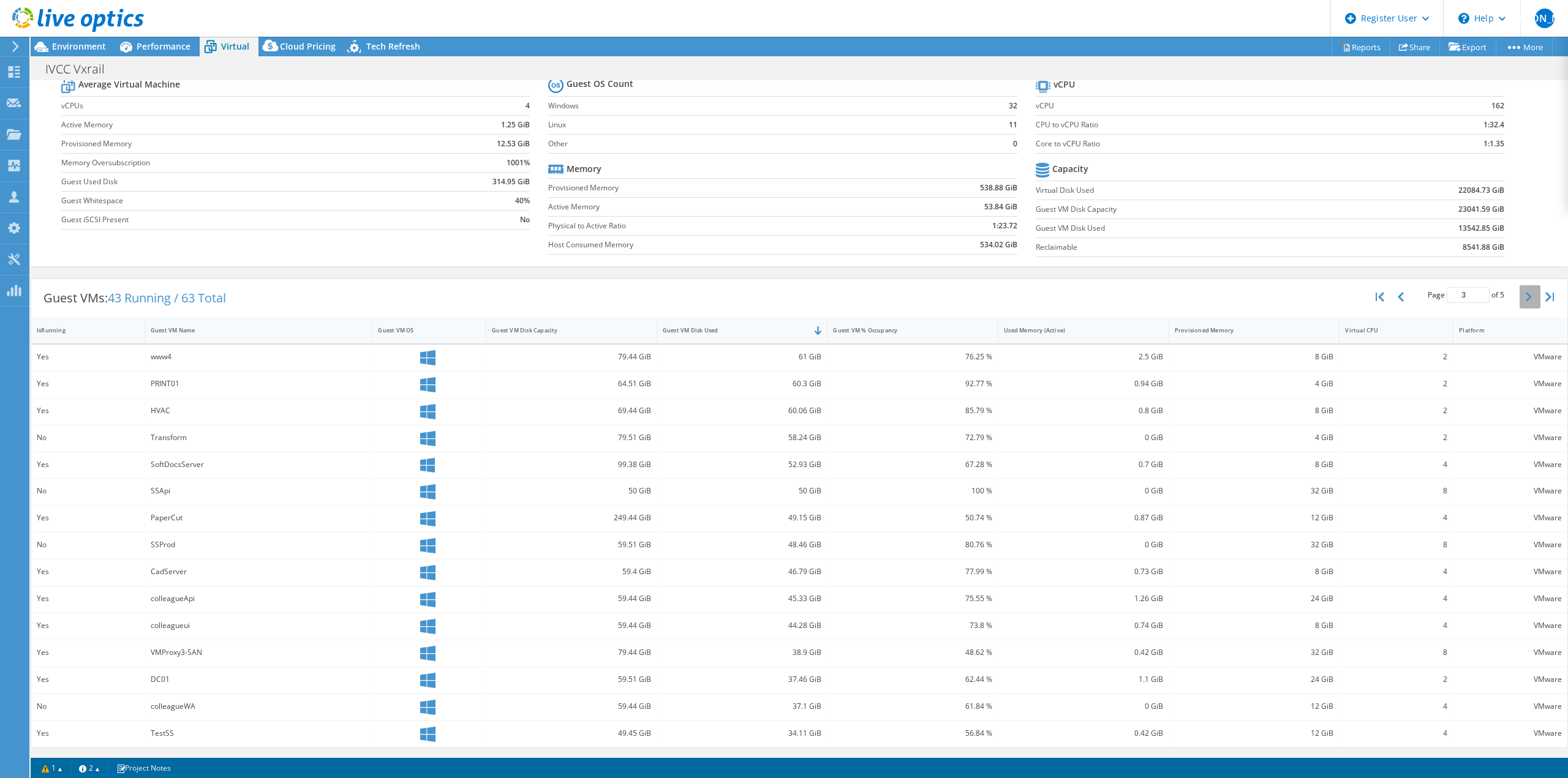
scroll to position [42, 0]
click at [1527, 300] on button "button" at bounding box center [1529, 297] width 21 height 23
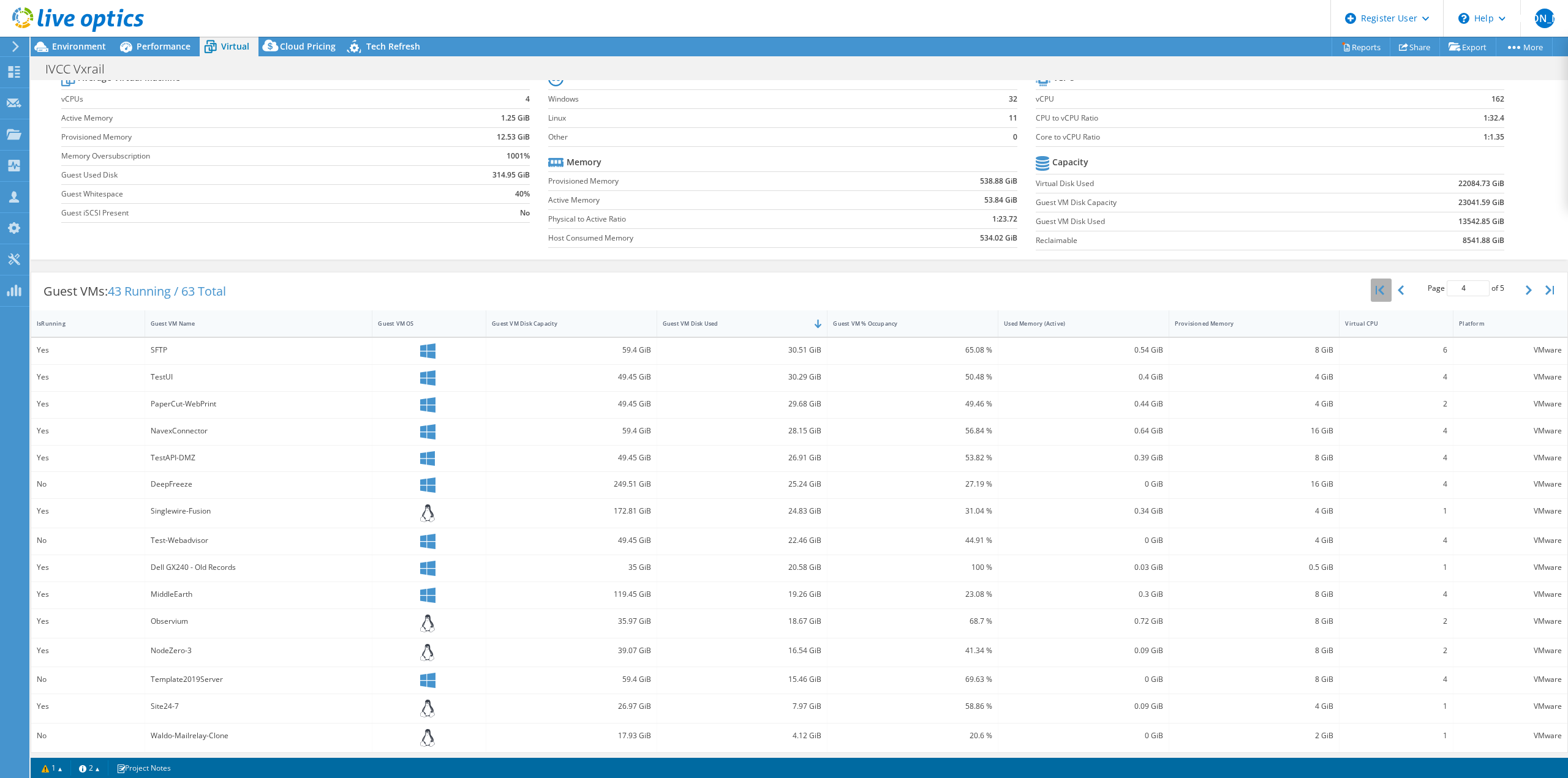
click at [1376, 287] on icon "button" at bounding box center [1380, 290] width 8 height 10
click at [1525, 295] on icon "button" at bounding box center [1528, 293] width 6 height 10
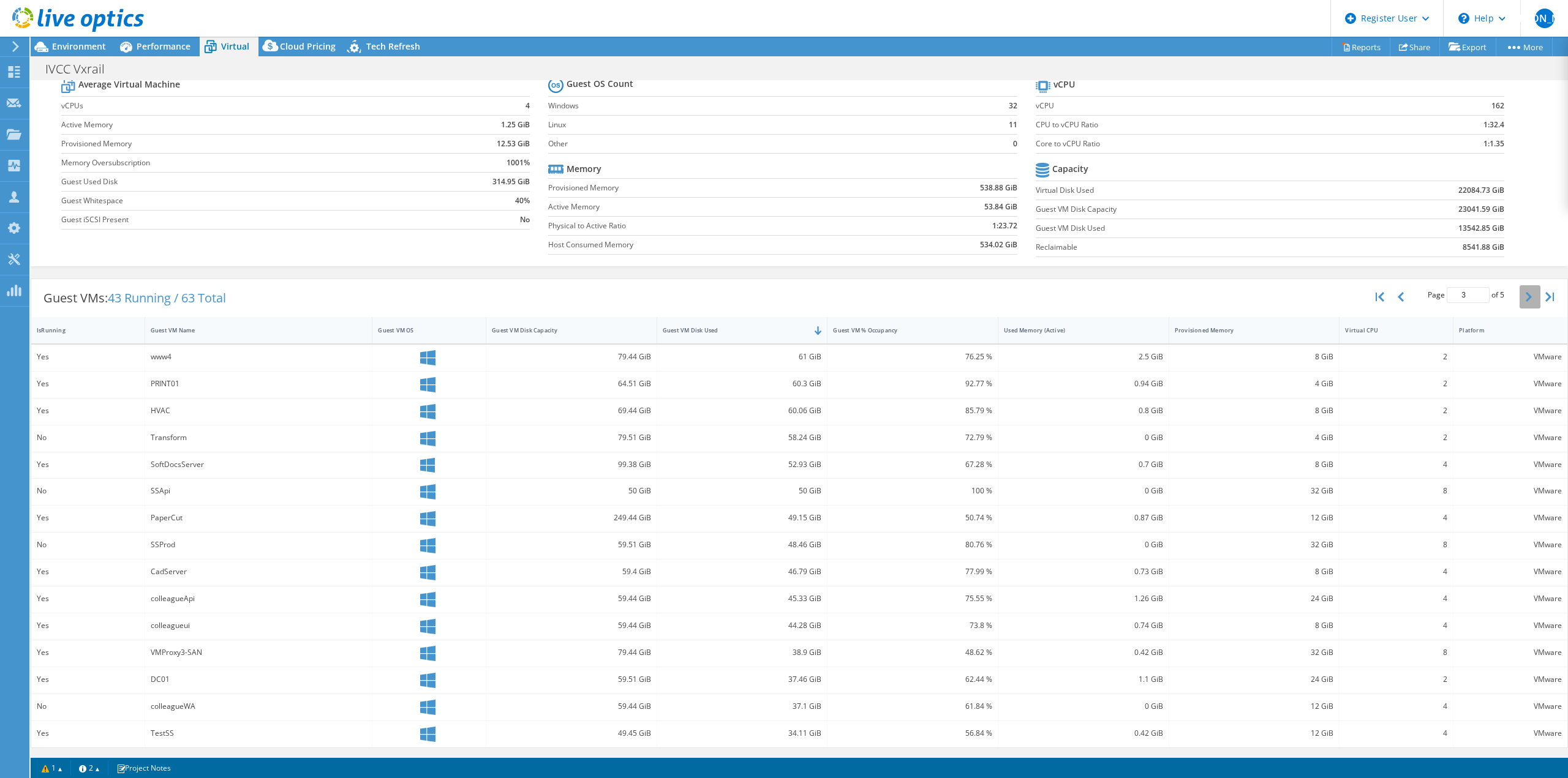
scroll to position [42, 0]
click at [1525, 295] on icon "button" at bounding box center [1528, 297] width 6 height 10
click at [1525, 295] on icon "button" at bounding box center [1528, 293] width 6 height 10
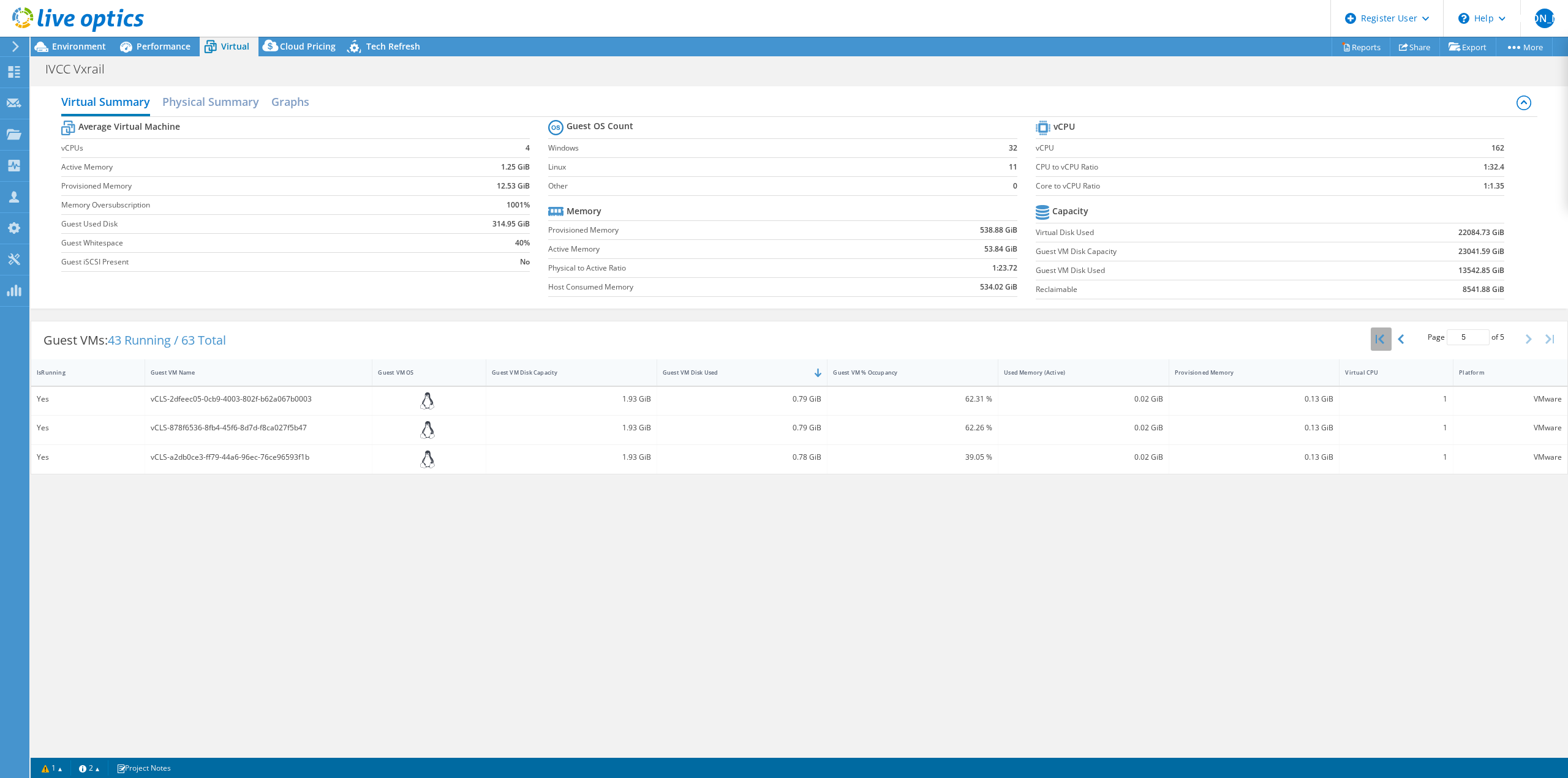
click at [1384, 343] on button "button" at bounding box center [1381, 339] width 21 height 23
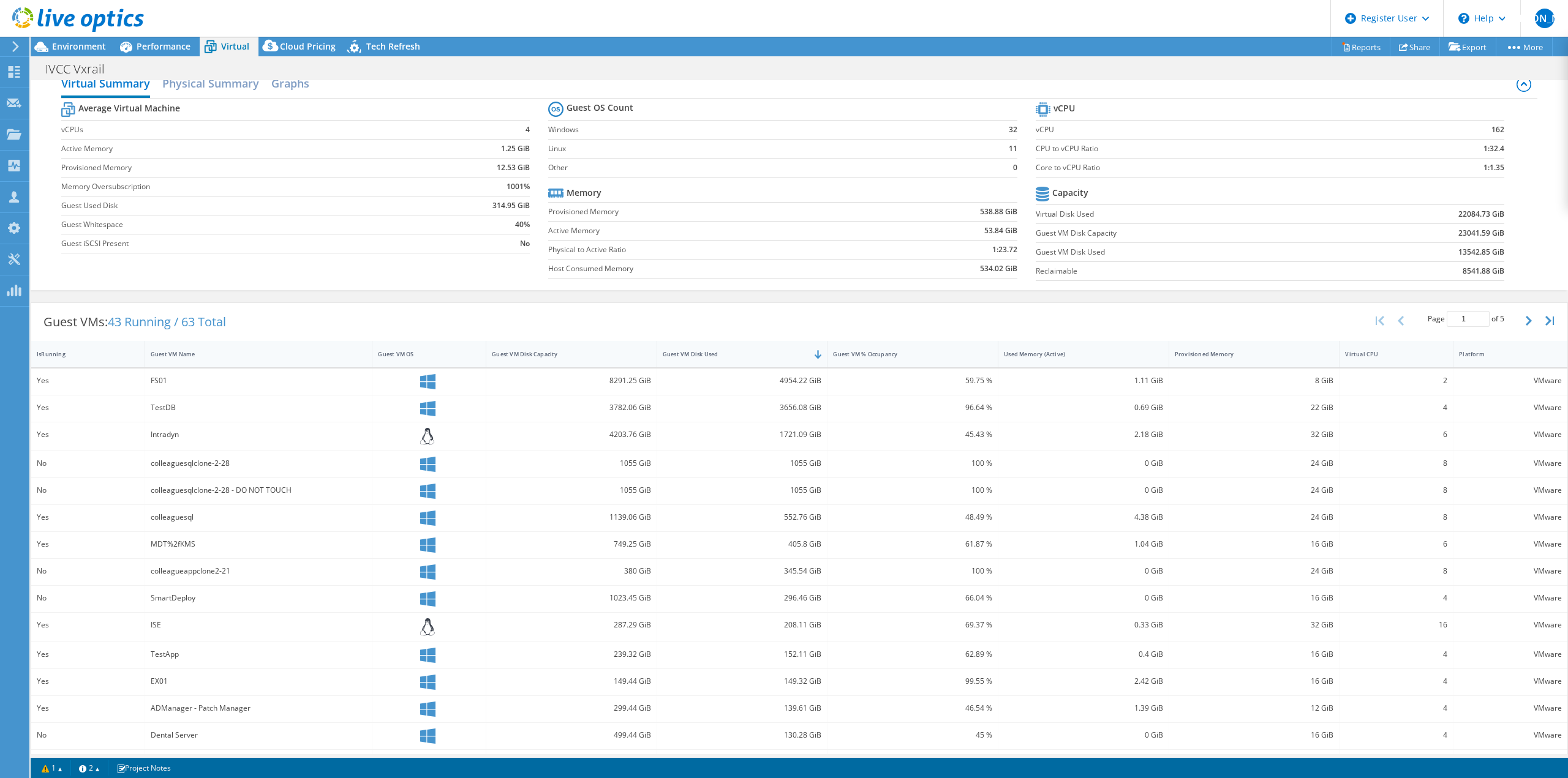
scroll to position [46, 0]
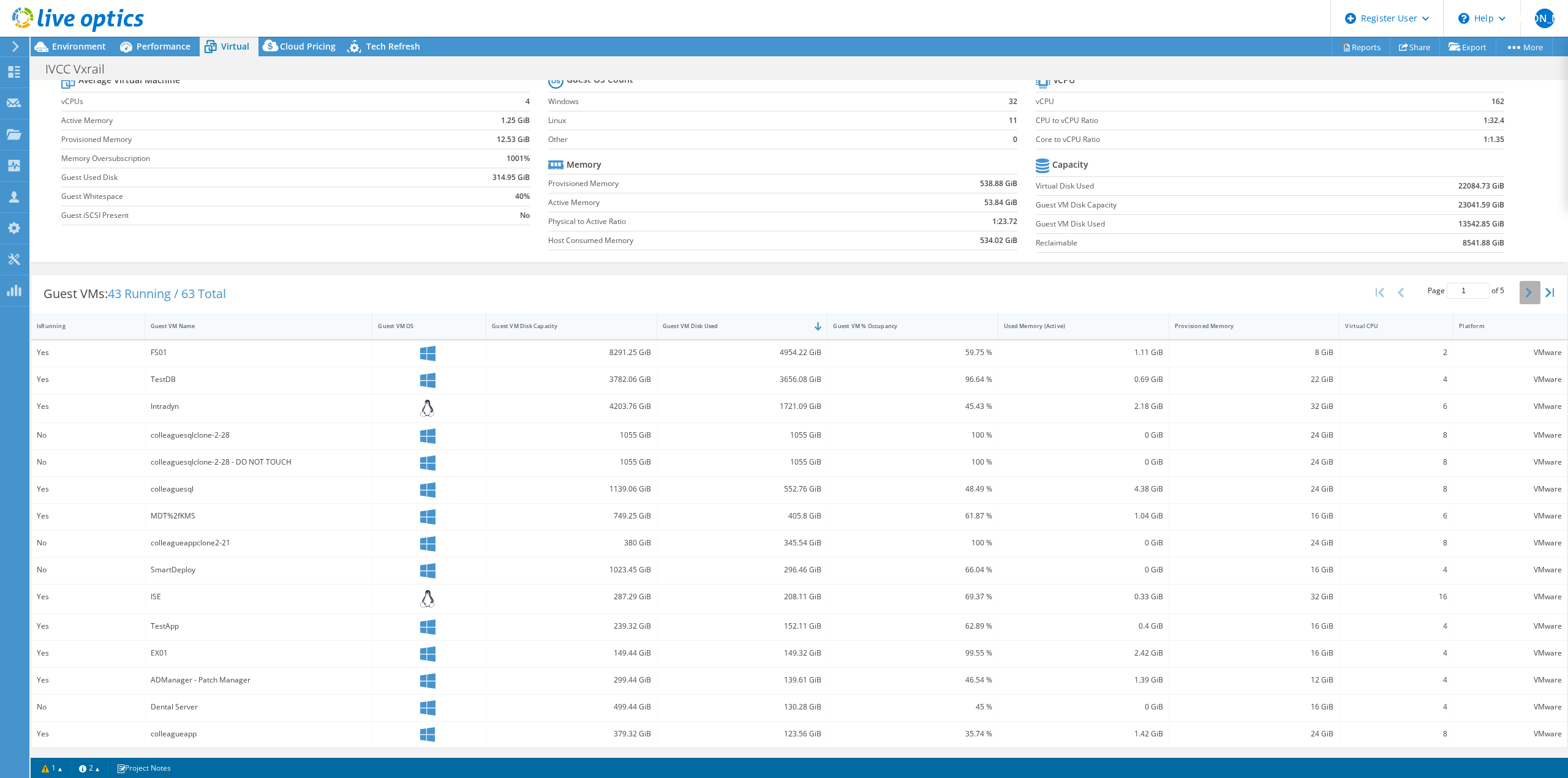
click at [1525, 293] on icon "button" at bounding box center [1528, 293] width 6 height 10
click at [1519, 285] on button "button" at bounding box center [1529, 290] width 21 height 23
click at [1519, 293] on button "button" at bounding box center [1529, 297] width 21 height 23
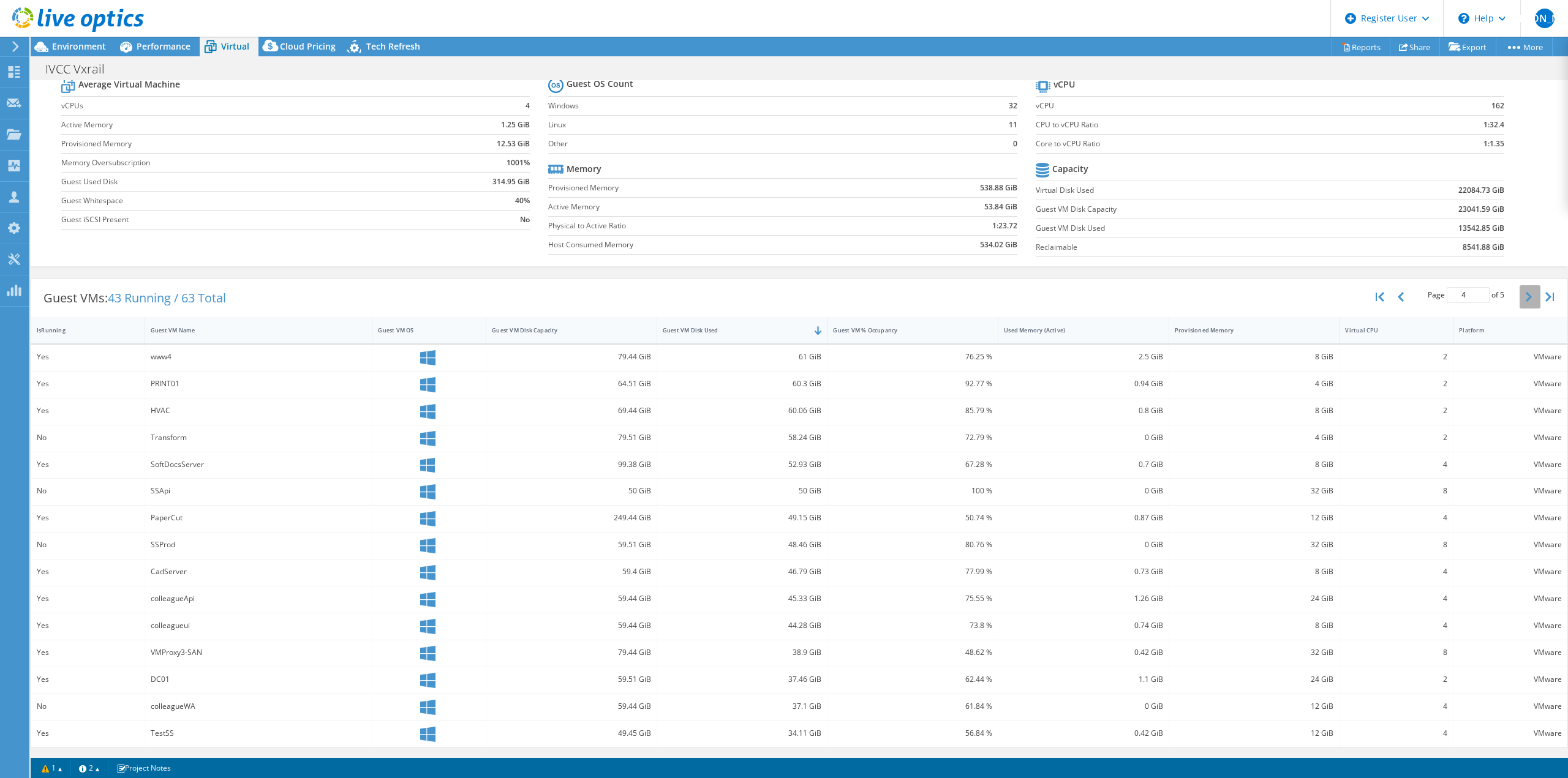
scroll to position [49, 0]
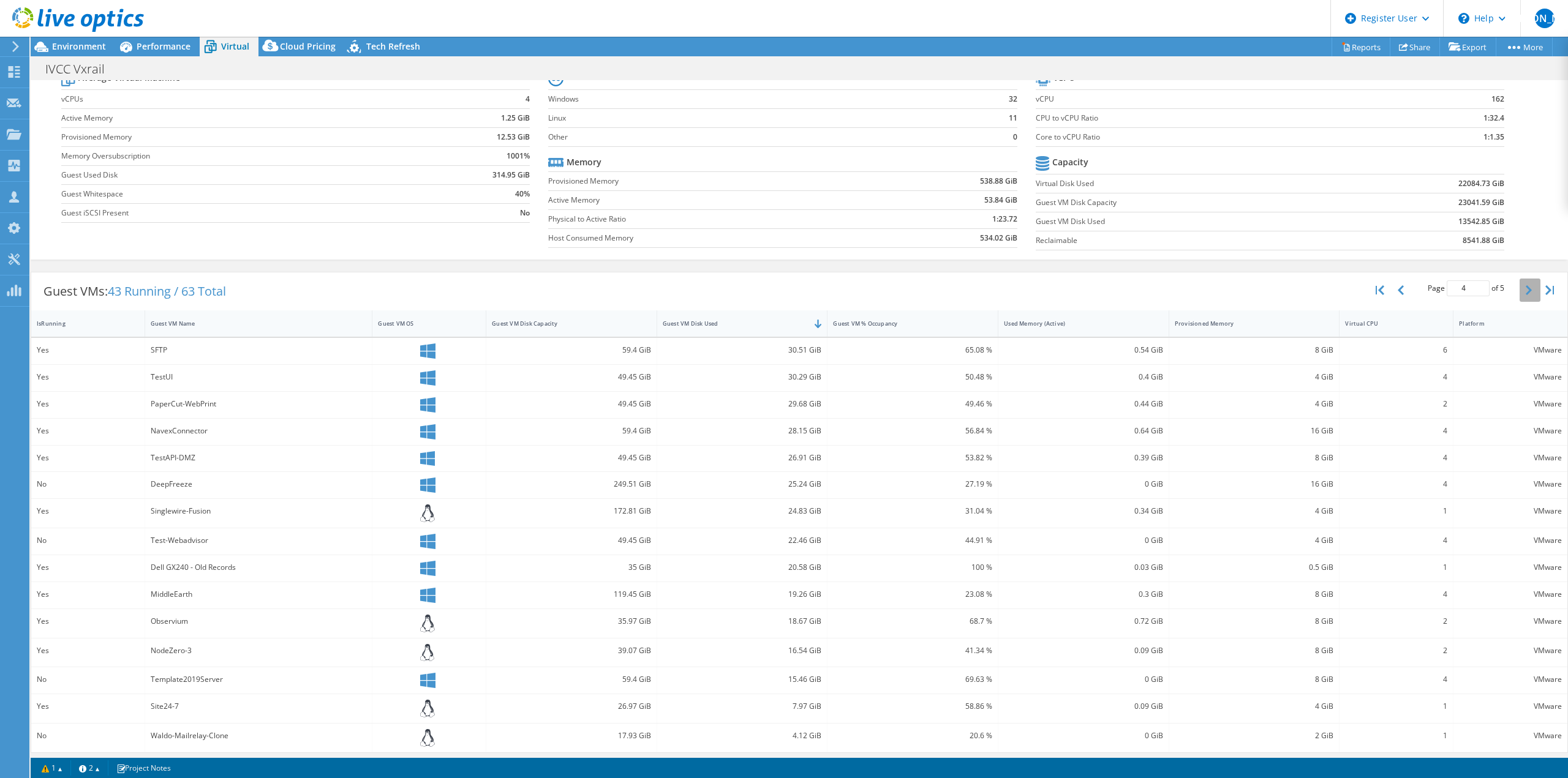
click at [1519, 293] on button "button" at bounding box center [1529, 290] width 21 height 23
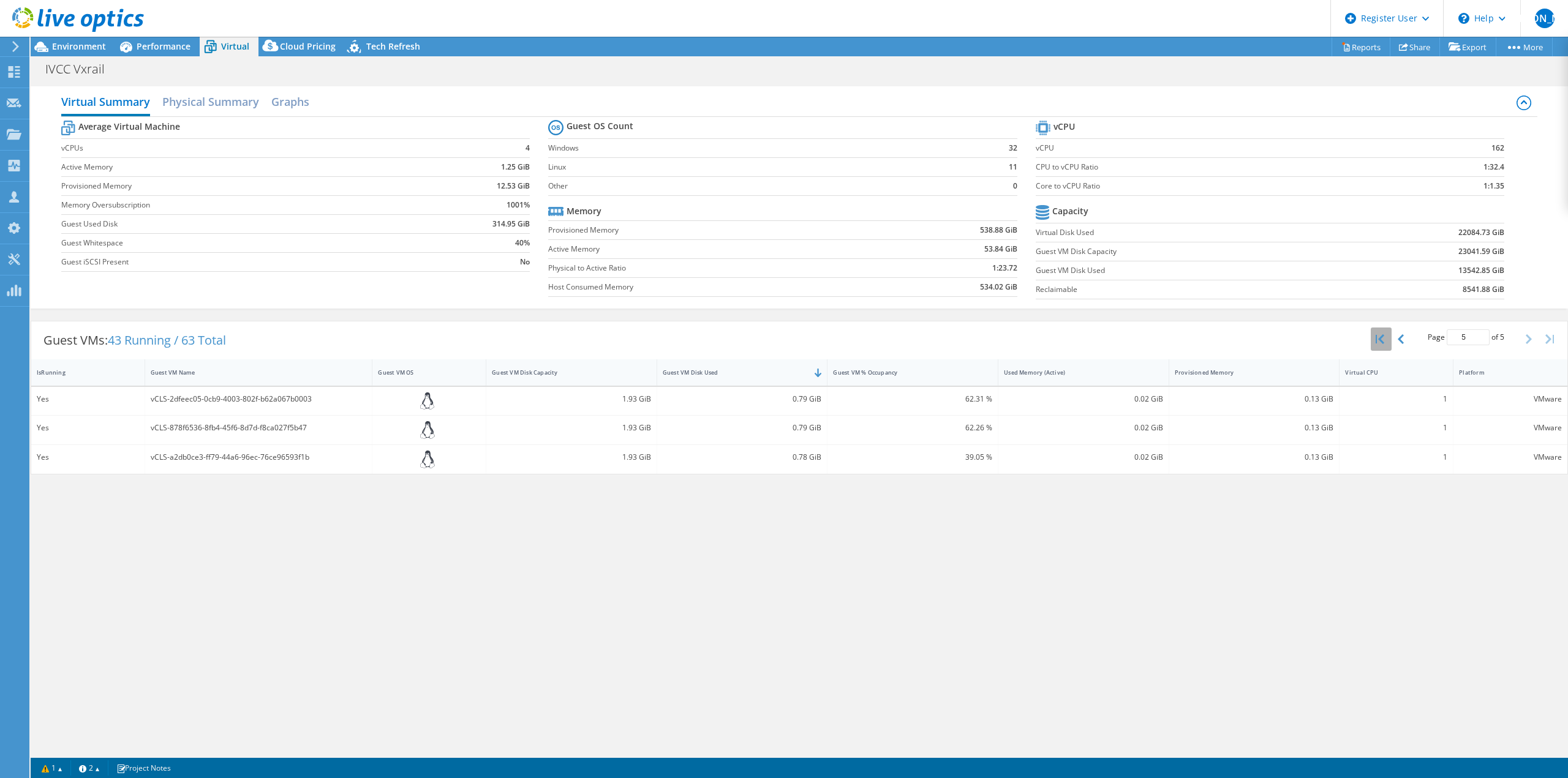
click at [1382, 333] on button "button" at bounding box center [1381, 339] width 21 height 23
type input "1"
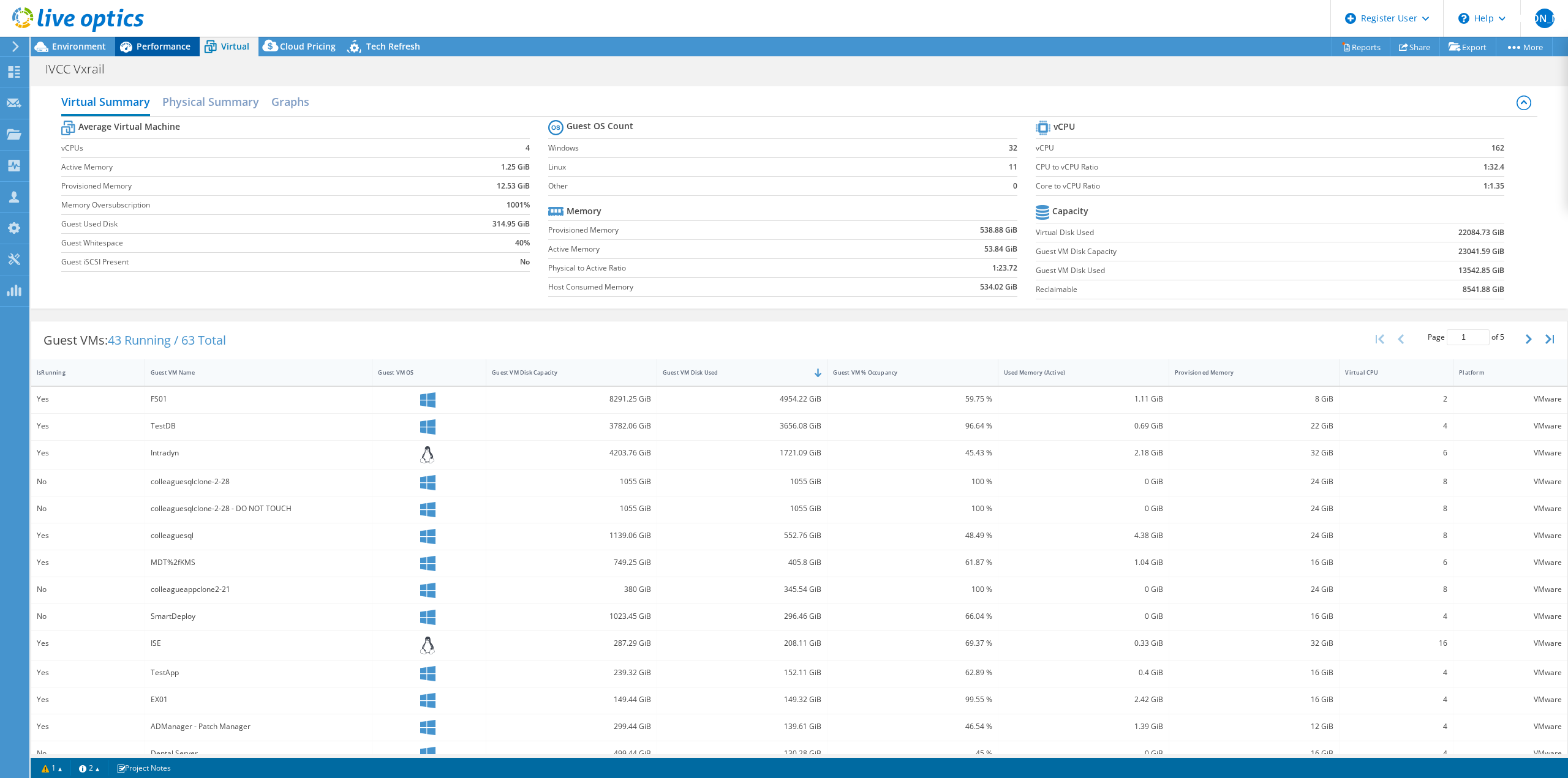
click at [170, 43] on span "Performance" at bounding box center [164, 46] width 54 height 12
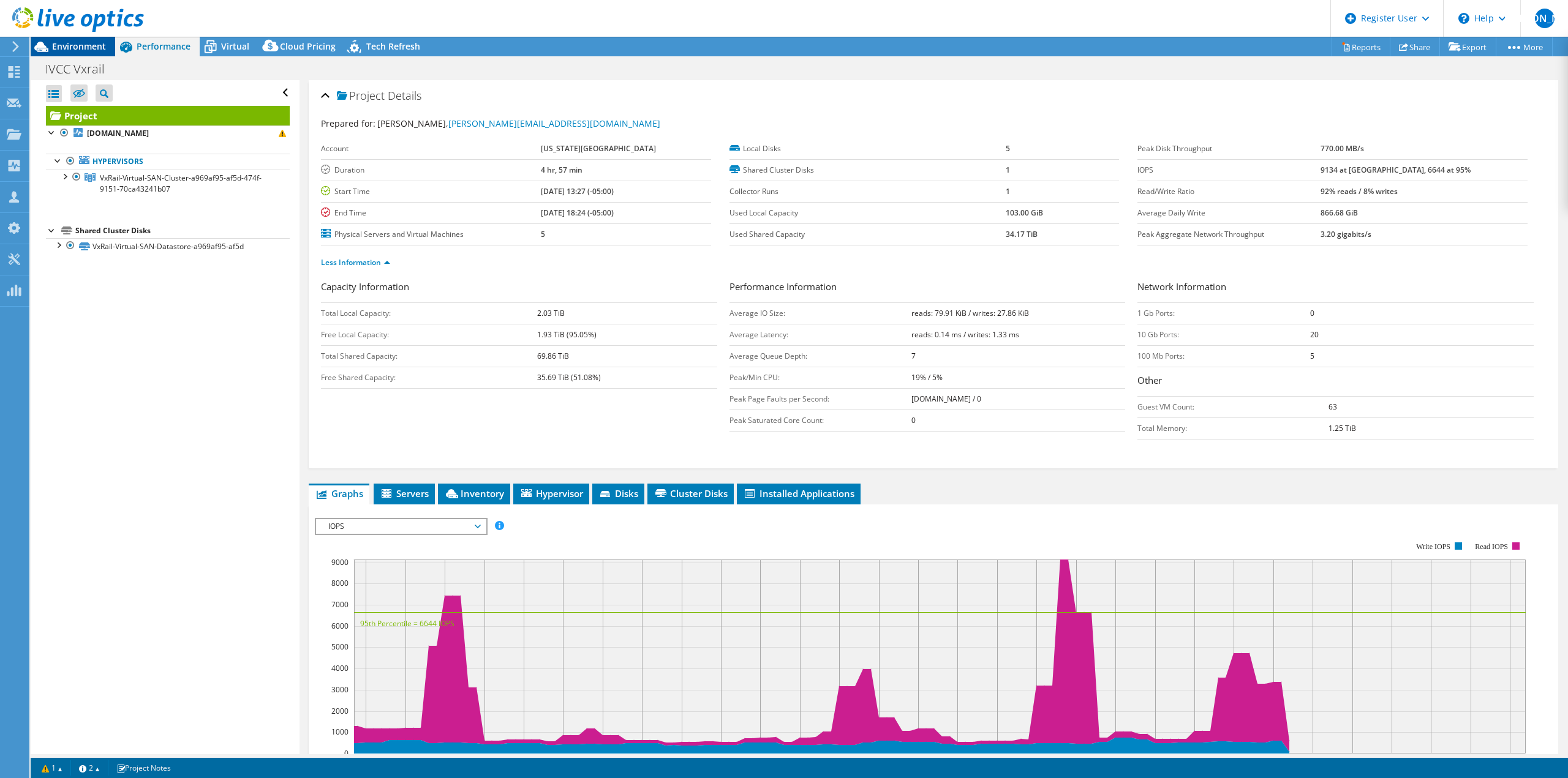
click at [48, 42] on icon at bounding box center [41, 47] width 22 height 22
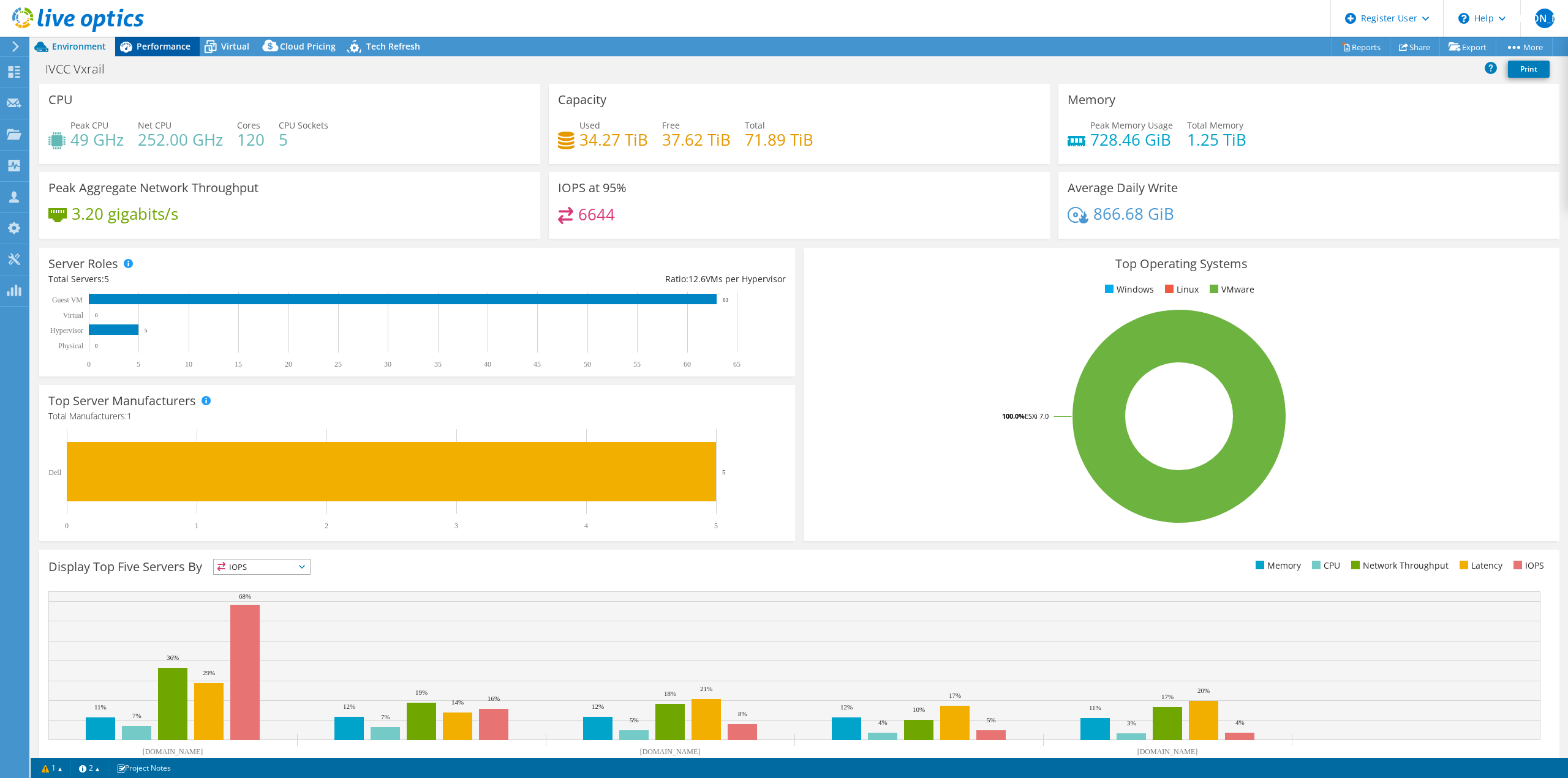
click at [156, 50] on span "Performance" at bounding box center [164, 46] width 54 height 12
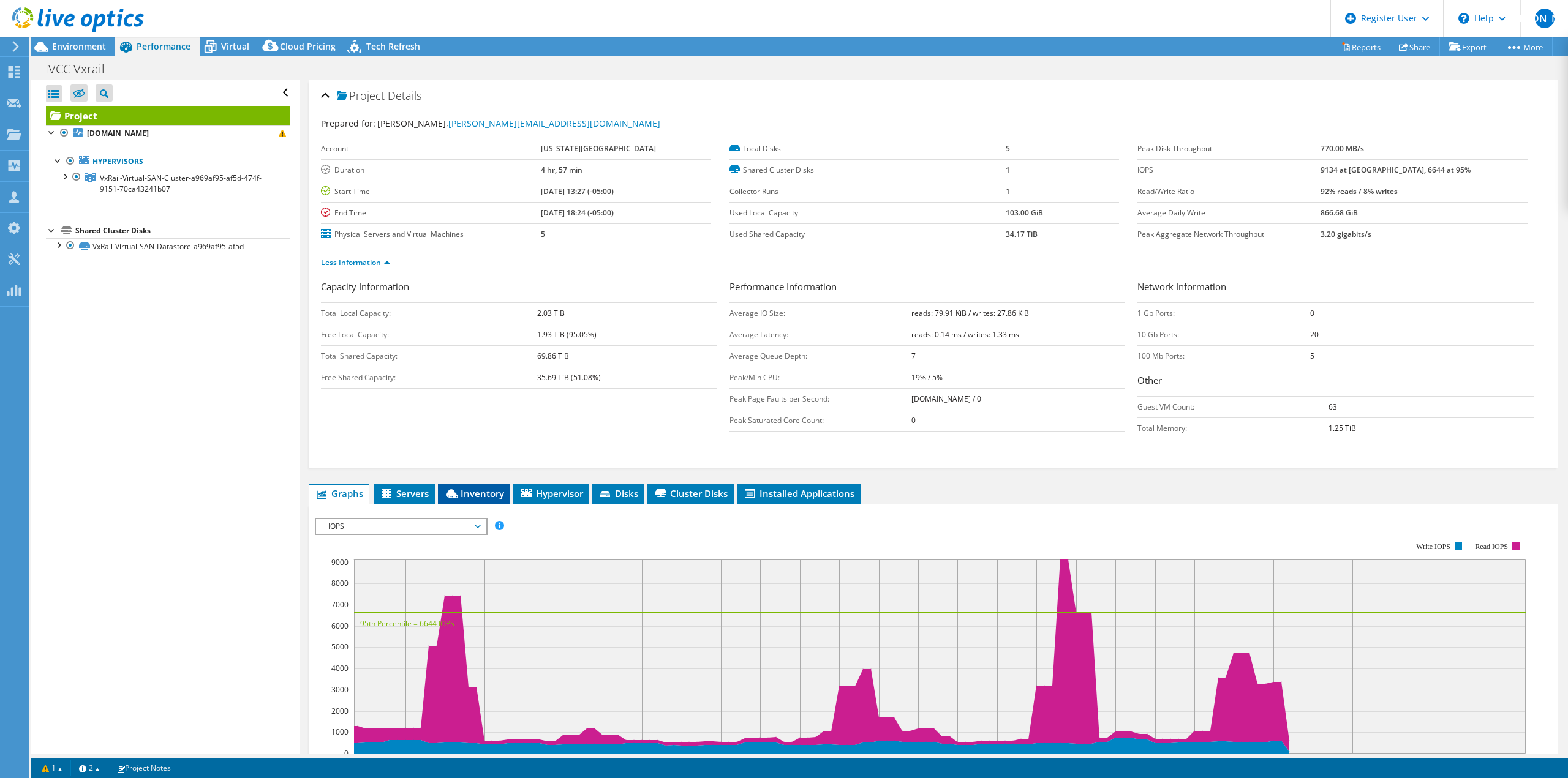
click at [495, 488] on span "Inventory" at bounding box center [473, 493] width 60 height 13
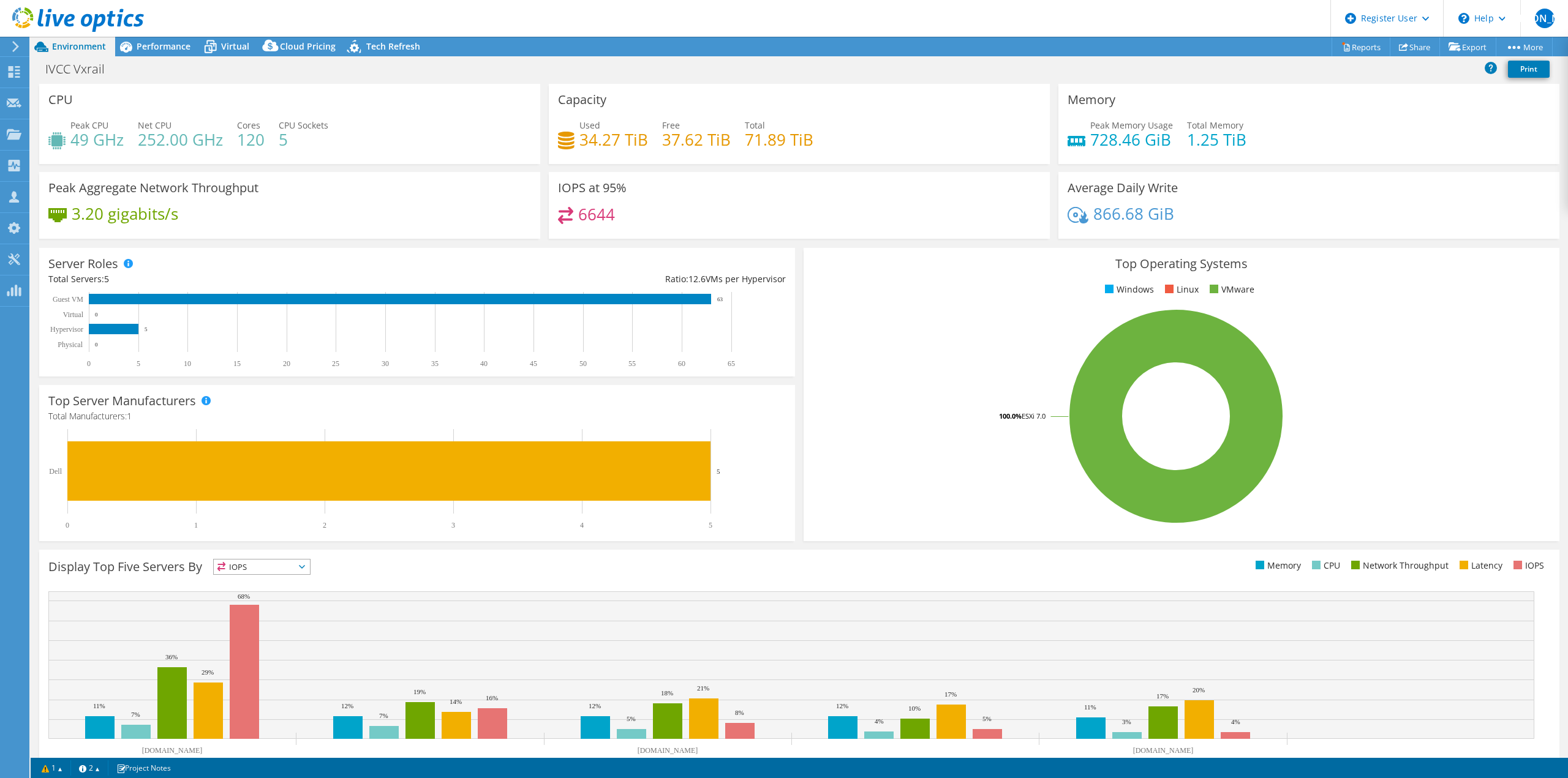
select select "USD"
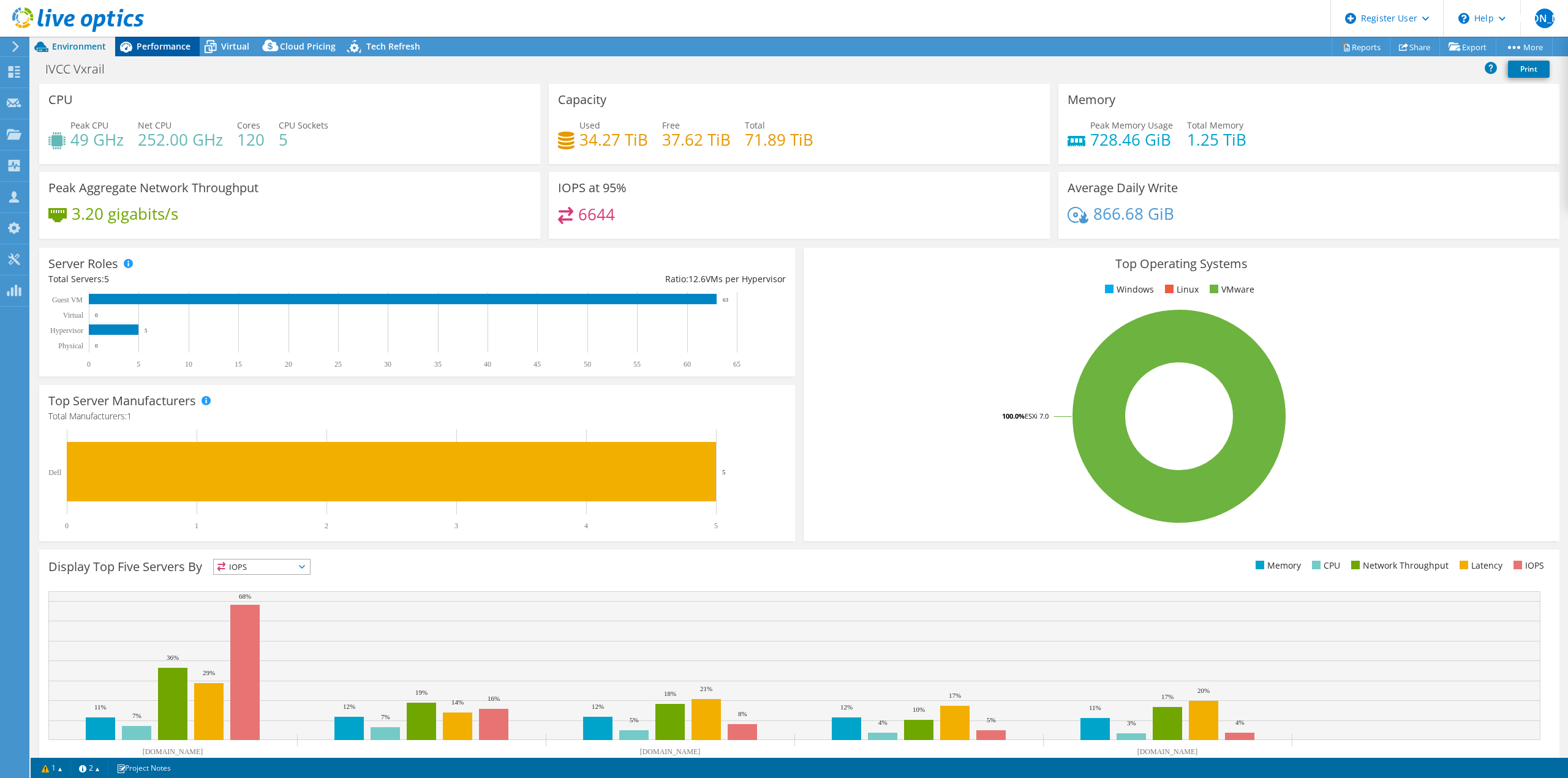
click at [165, 49] on span "Performance" at bounding box center [164, 46] width 54 height 12
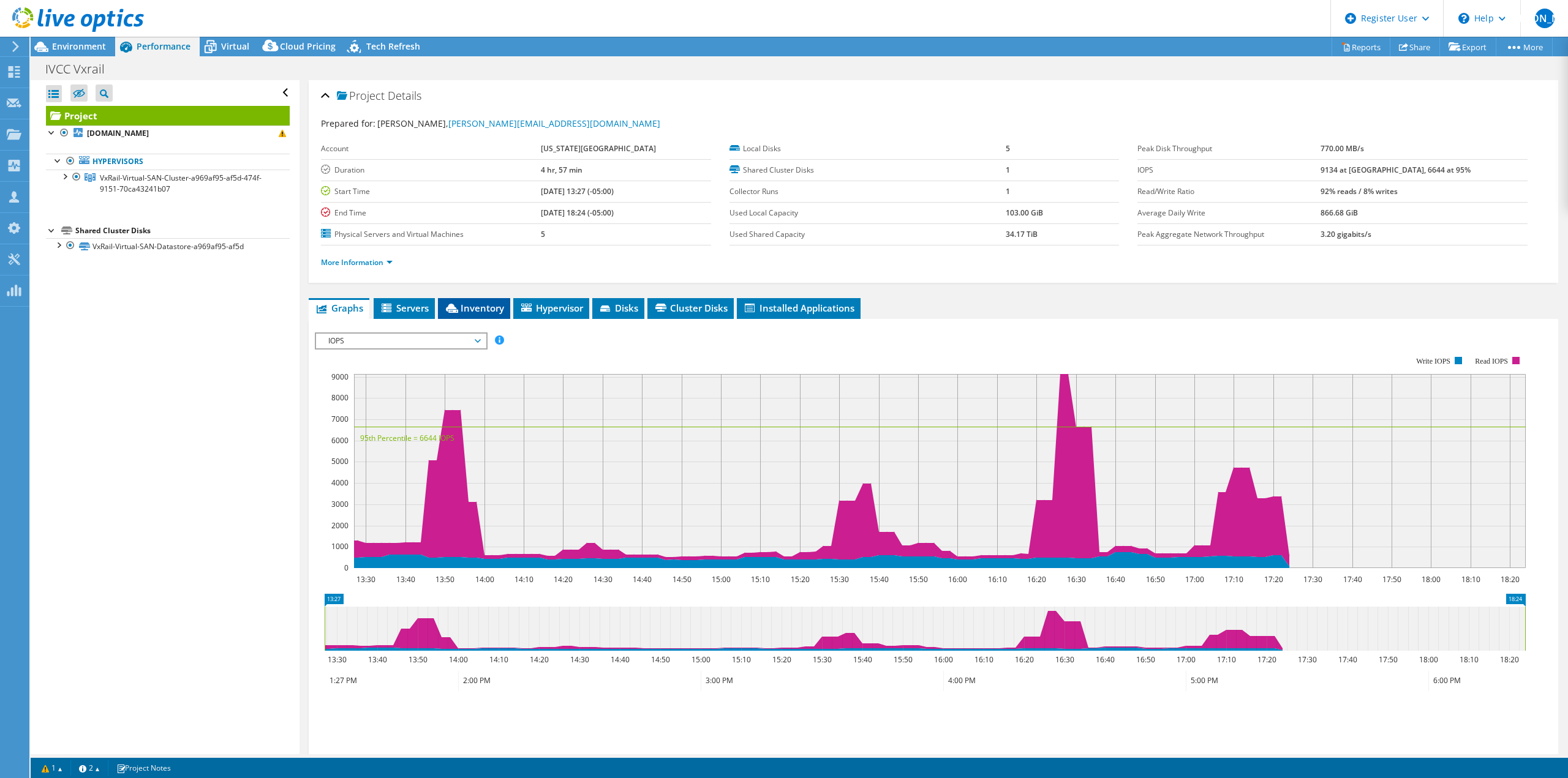
click at [499, 309] on span "Inventory" at bounding box center [473, 308] width 60 height 13
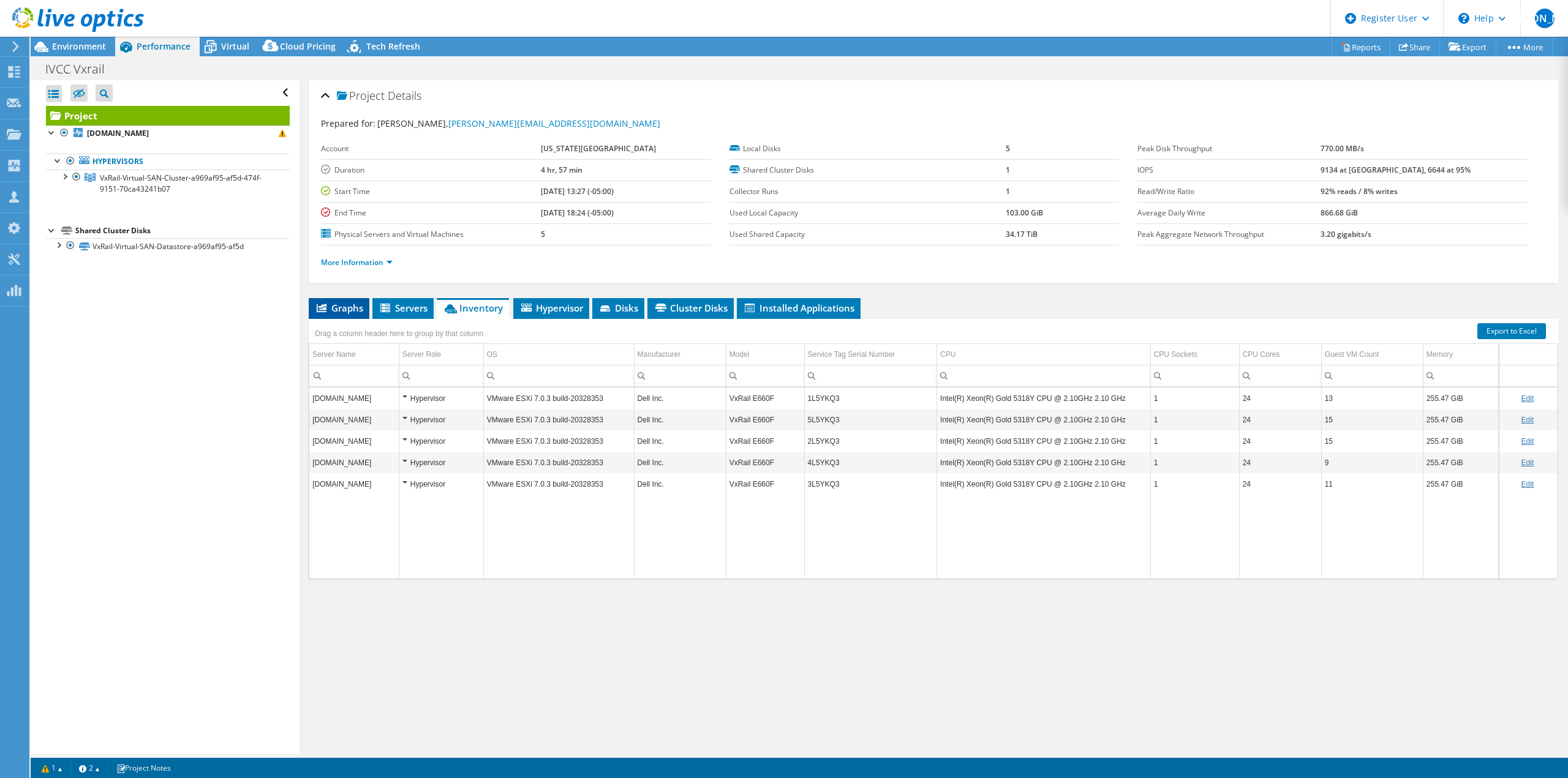
click at [348, 310] on span "Graphs" at bounding box center [339, 308] width 49 height 13
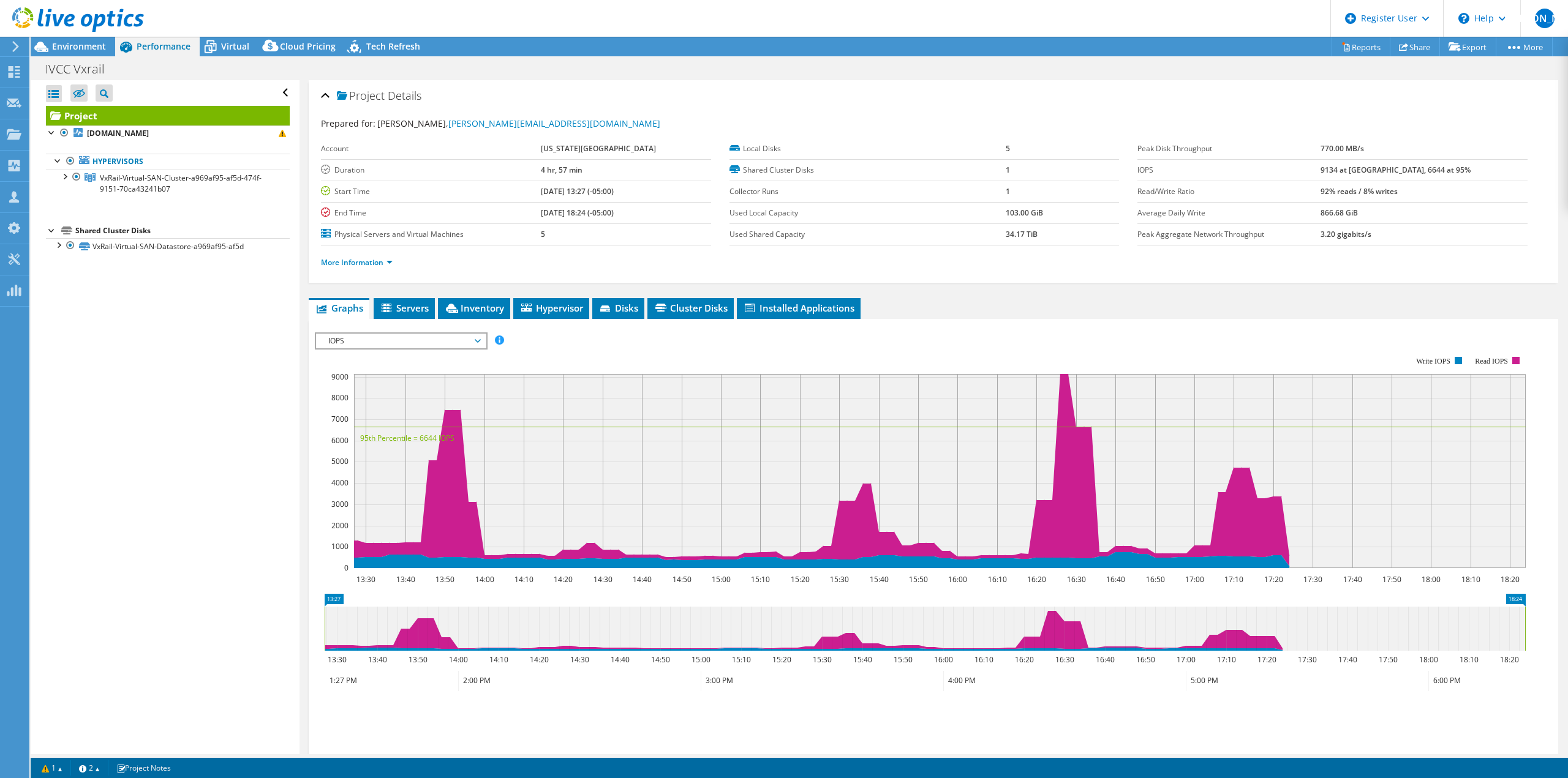
click at [374, 337] on span "IOPS" at bounding box center [400, 342] width 157 height 15
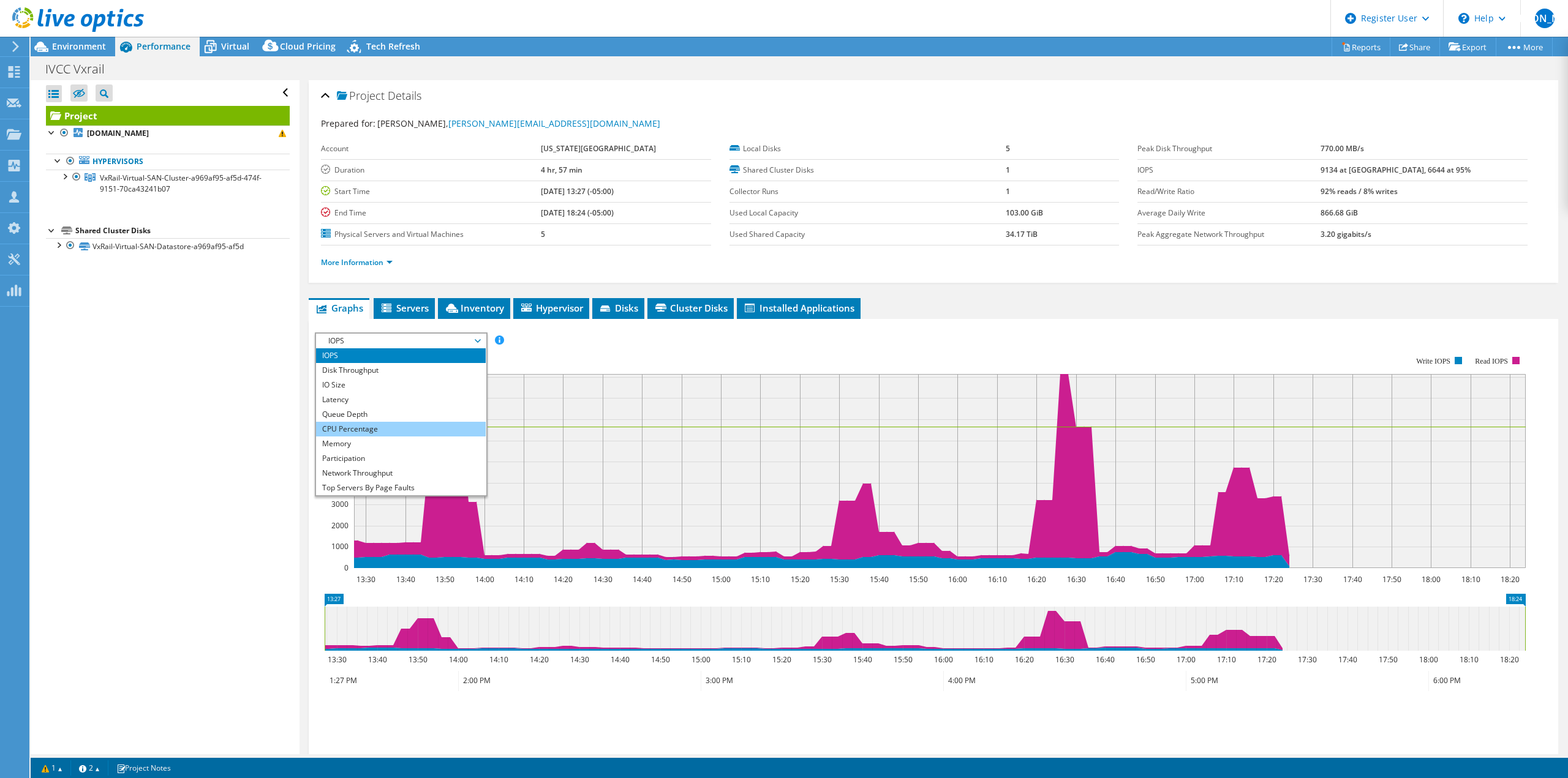
click at [379, 425] on li "CPU Percentage" at bounding box center [400, 430] width 170 height 15
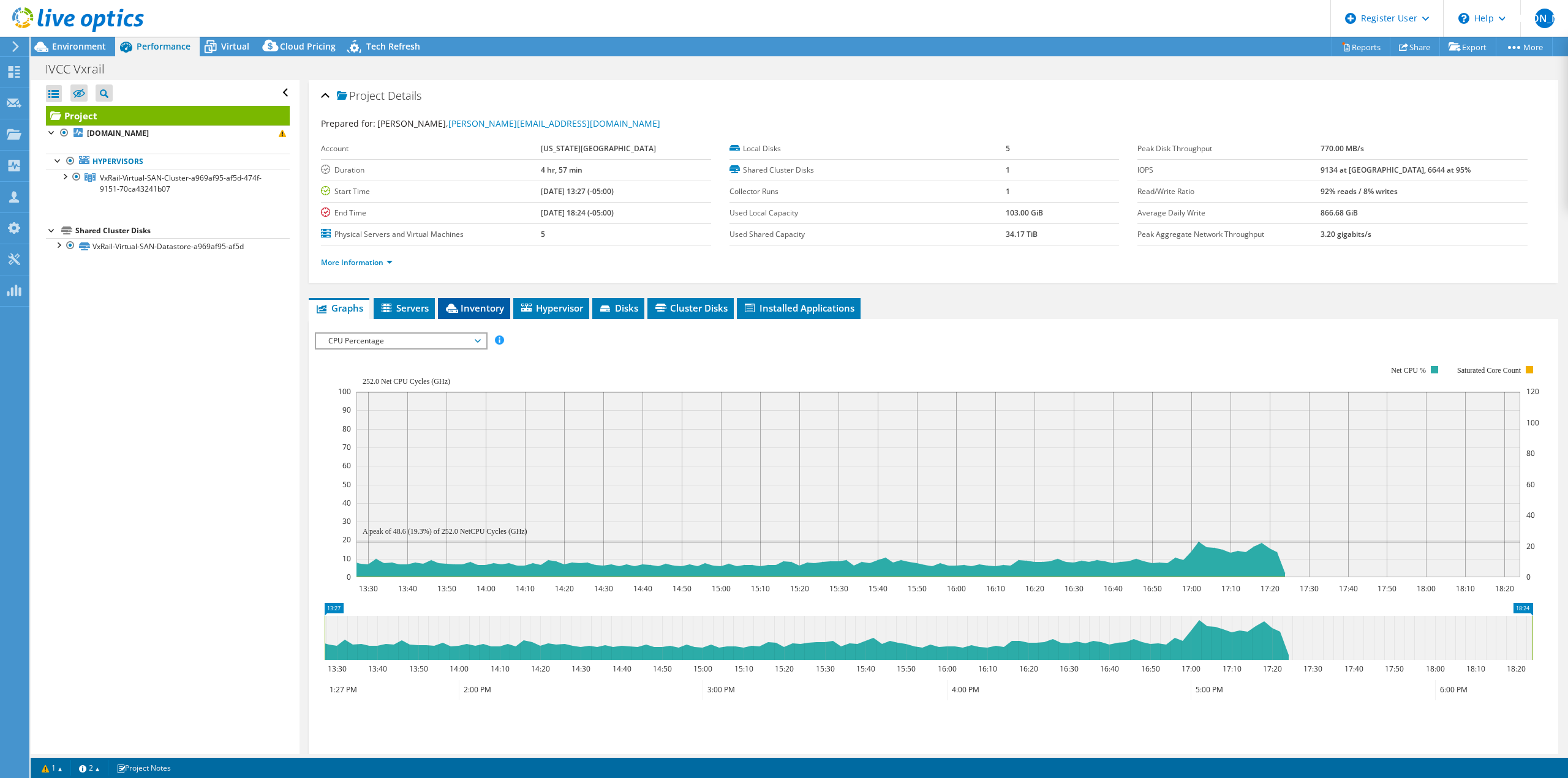
click at [489, 314] on span "Inventory" at bounding box center [473, 308] width 60 height 13
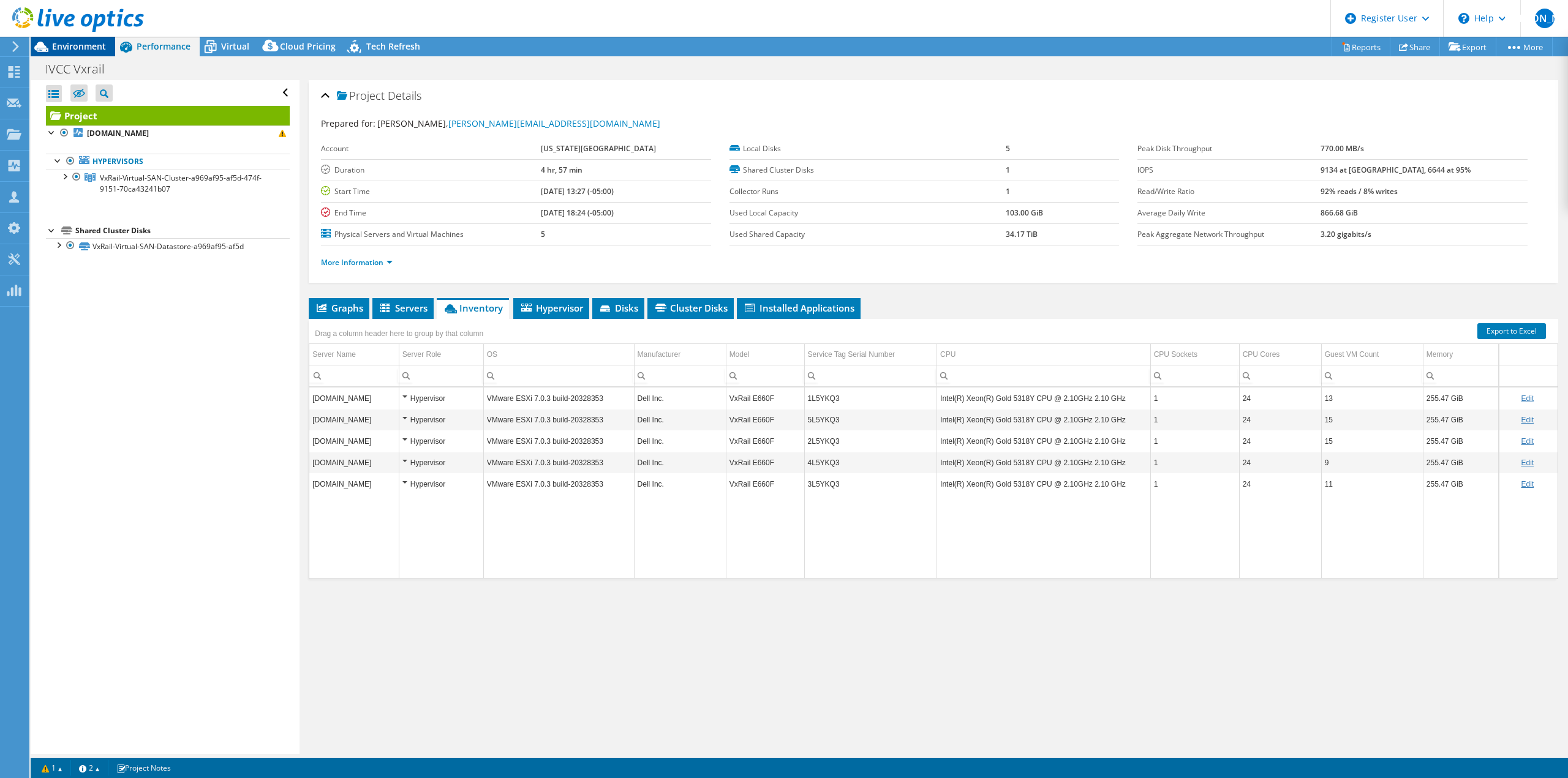
click at [81, 47] on span "Environment" at bounding box center [79, 46] width 54 height 12
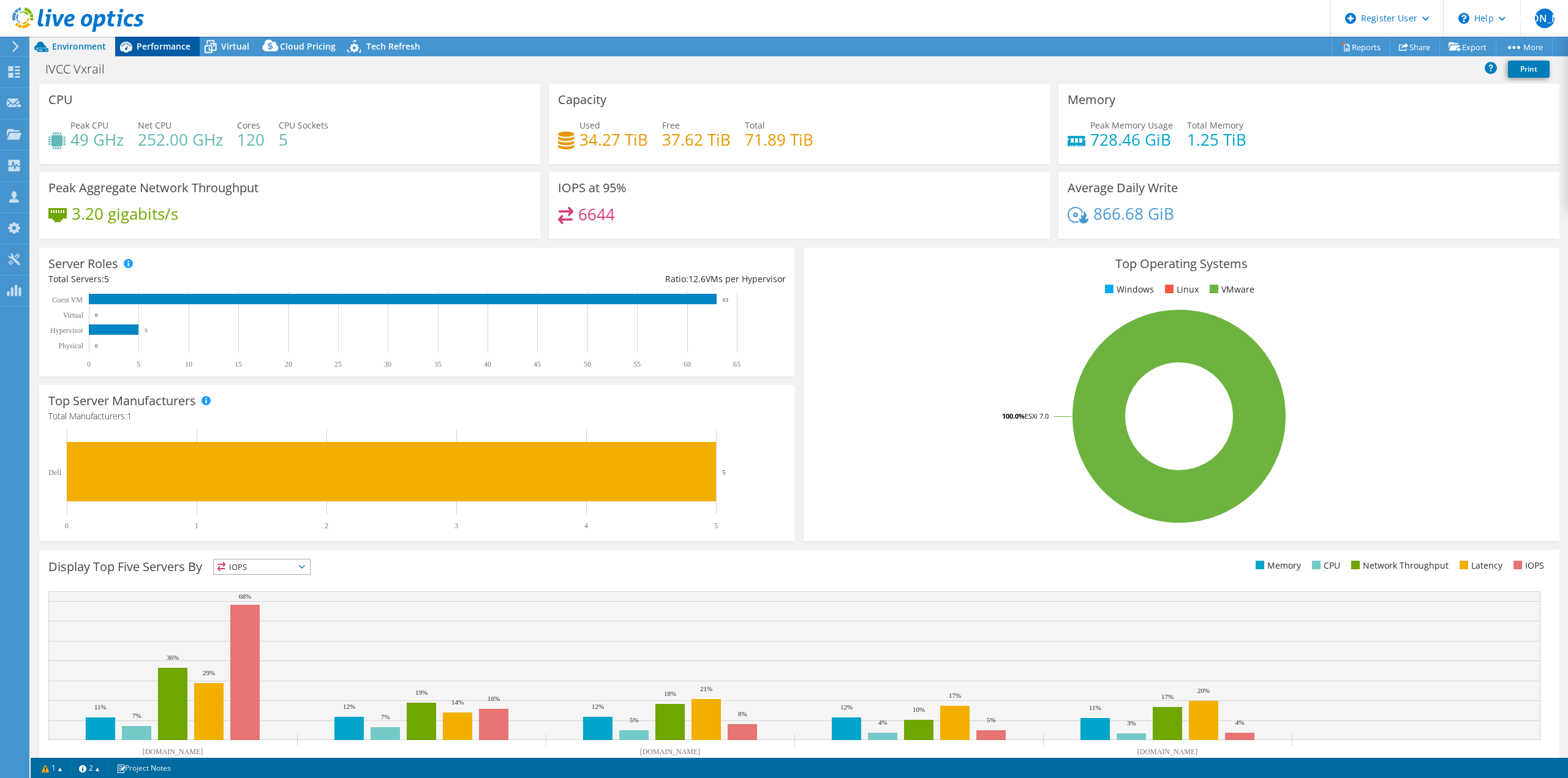
click at [175, 44] on span "Performance" at bounding box center [164, 46] width 54 height 12
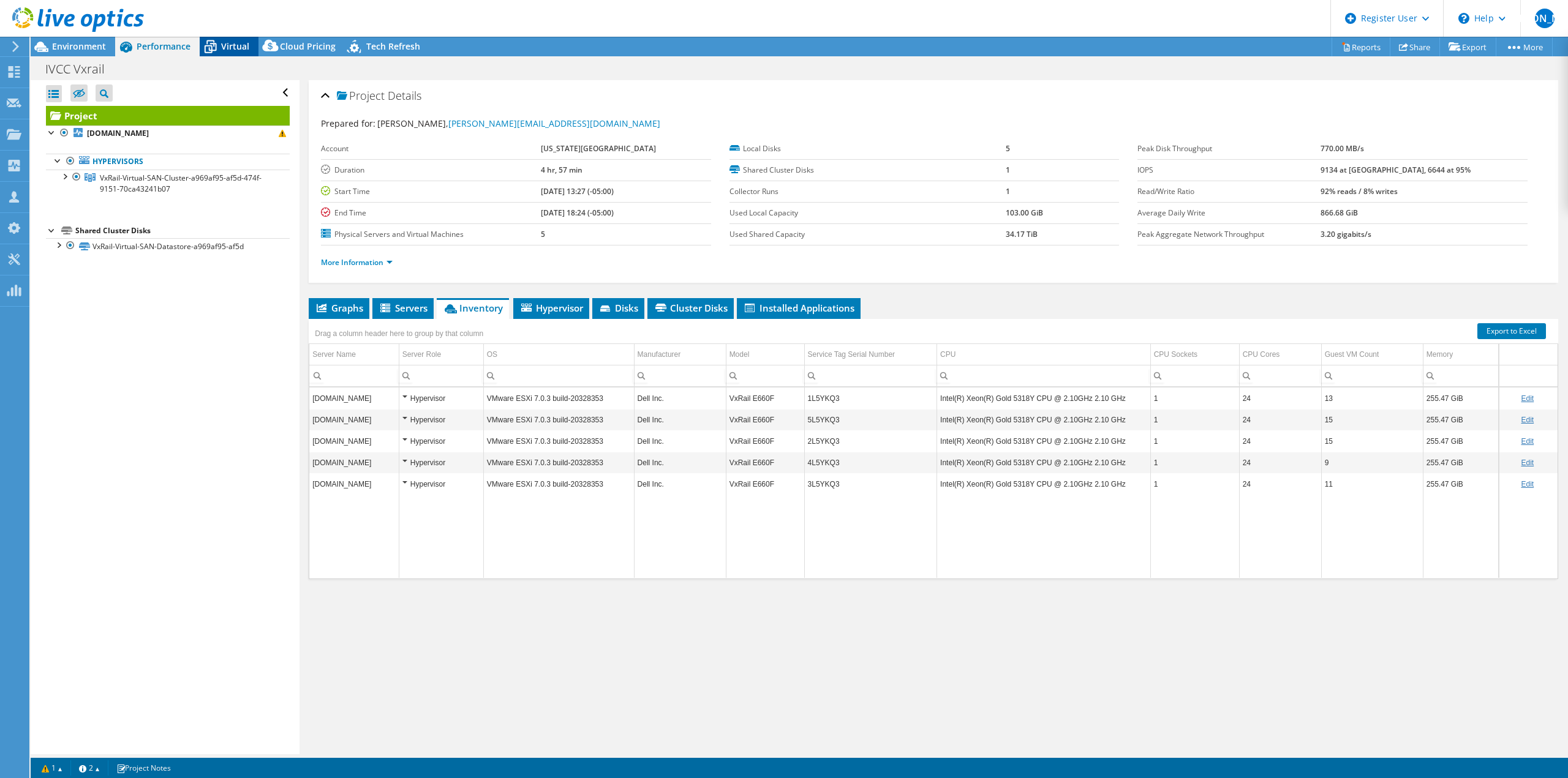
click at [214, 41] on icon at bounding box center [210, 42] width 8 height 4
